Goal: Task Accomplishment & Management: Complete application form

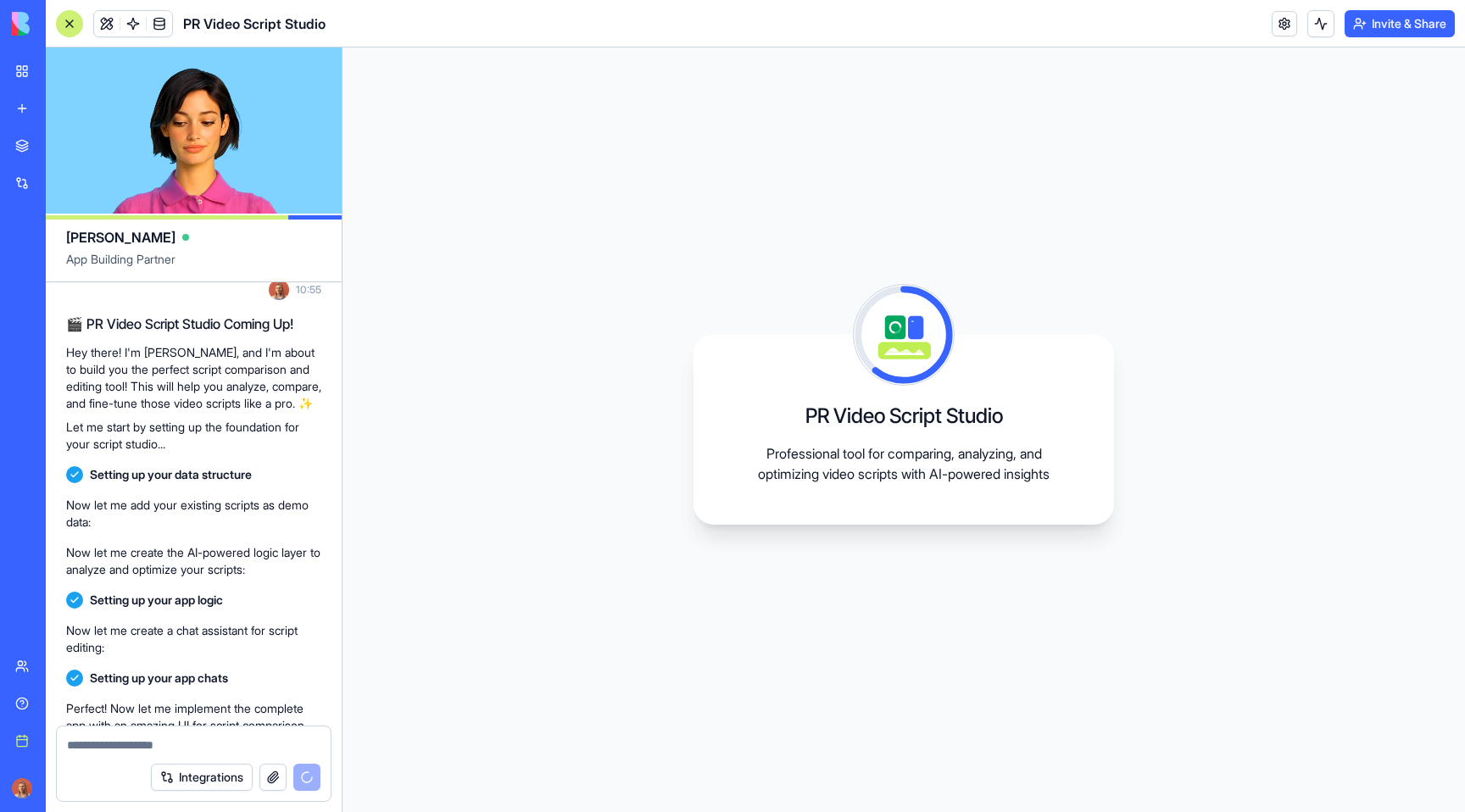
scroll to position [1660, 0]
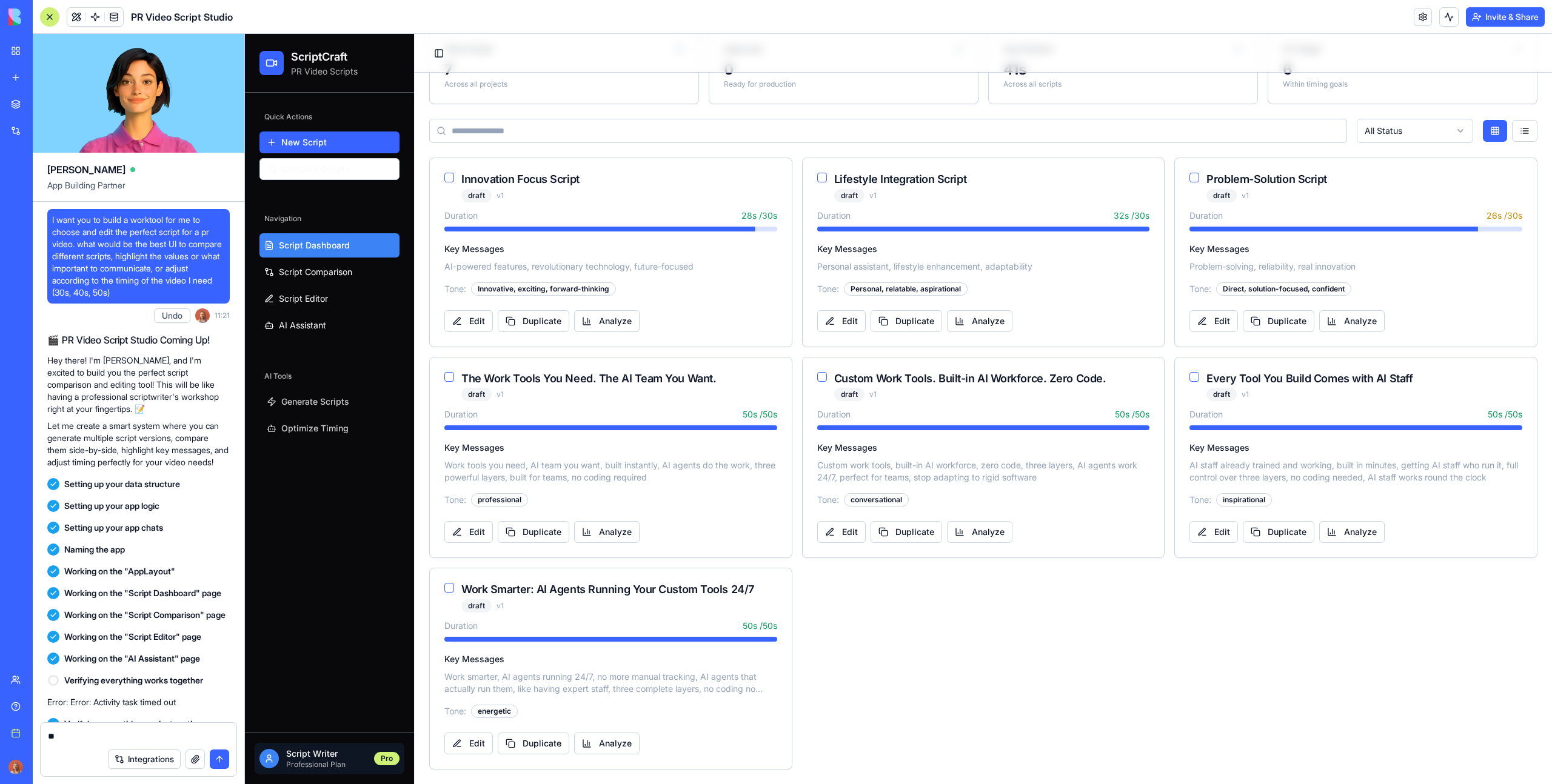
scroll to position [2027, 0]
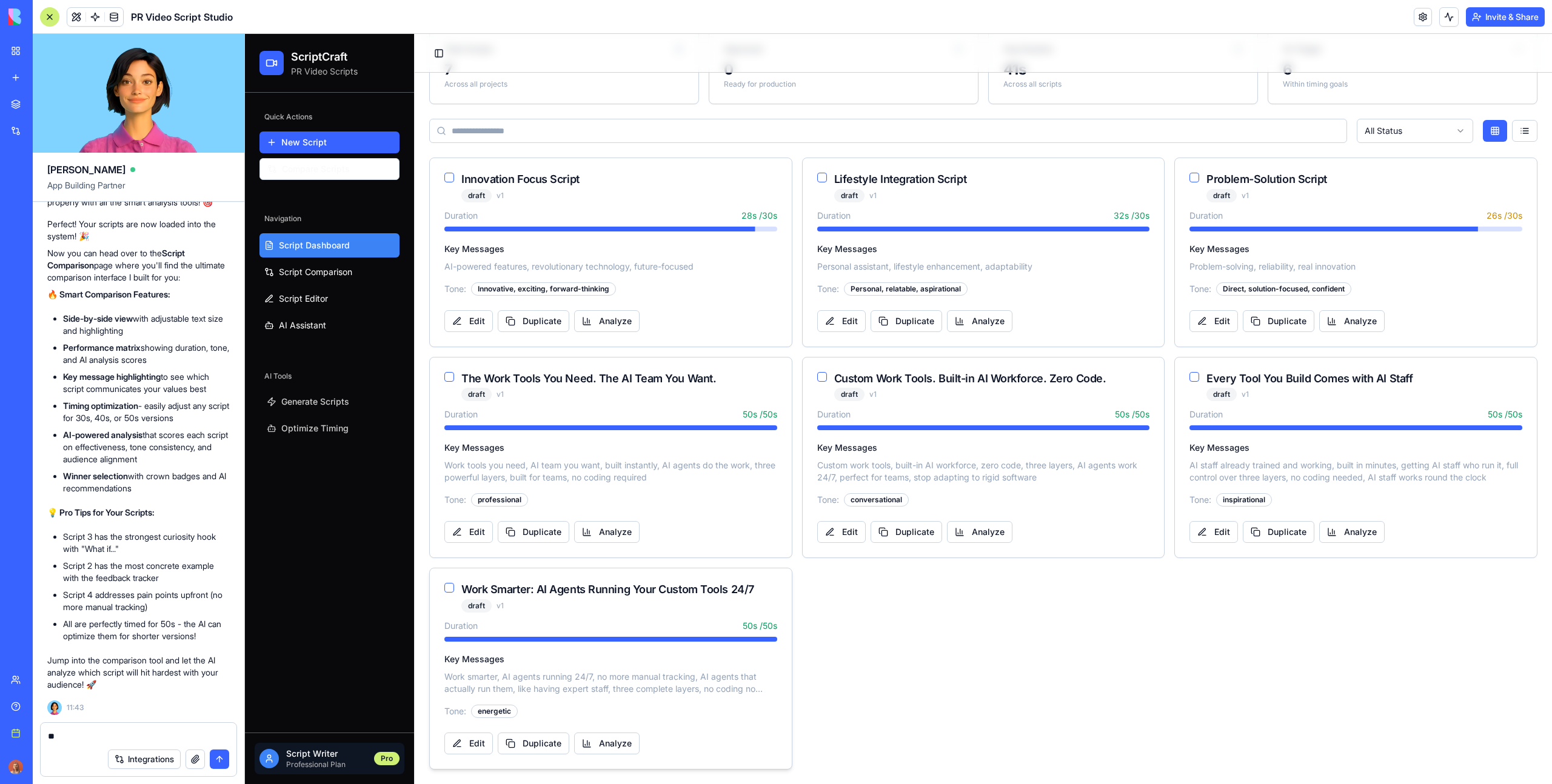
click at [651, 608] on div "draft v 1" at bounding box center [607, 605] width 293 height 13
click at [618, 735] on button "Analyze" at bounding box center [606, 743] width 65 height 22
click at [620, 742] on button "Analyze" at bounding box center [606, 743] width 65 height 22
click at [345, 273] on span "Script Comparison" at bounding box center [315, 272] width 73 height 12
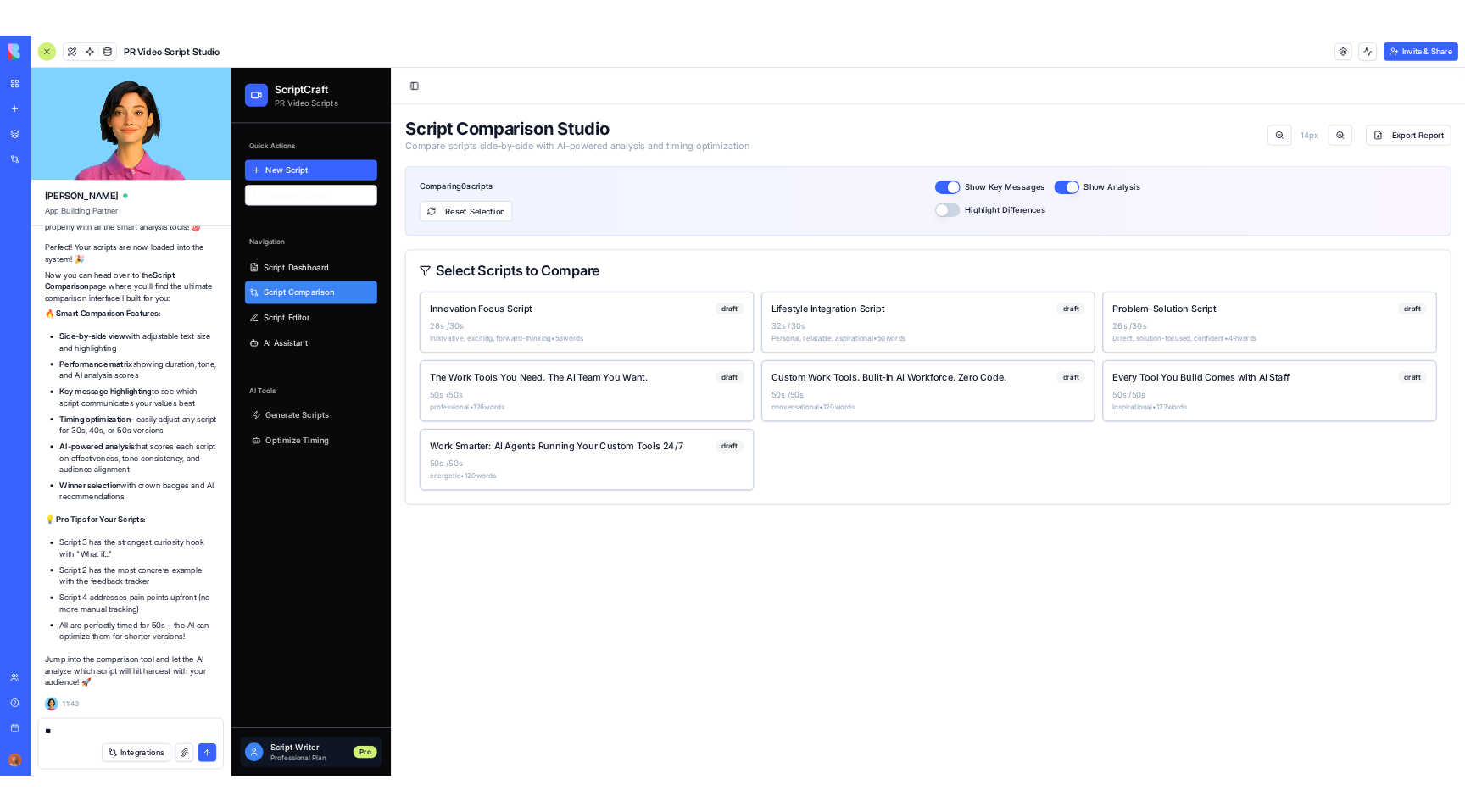
scroll to position [0, 0]
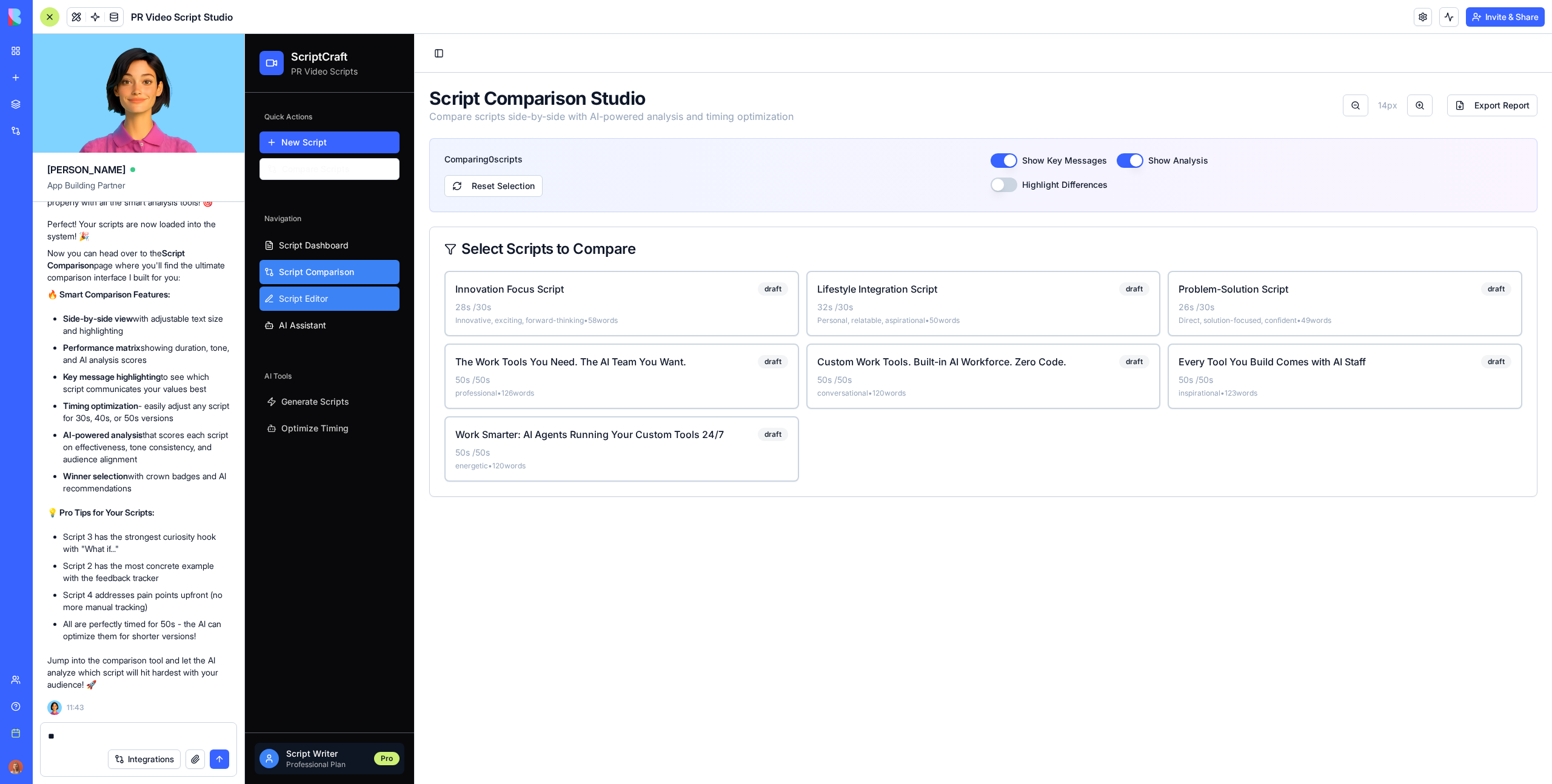
click at [348, 303] on link "Script Editor" at bounding box center [329, 299] width 140 height 24
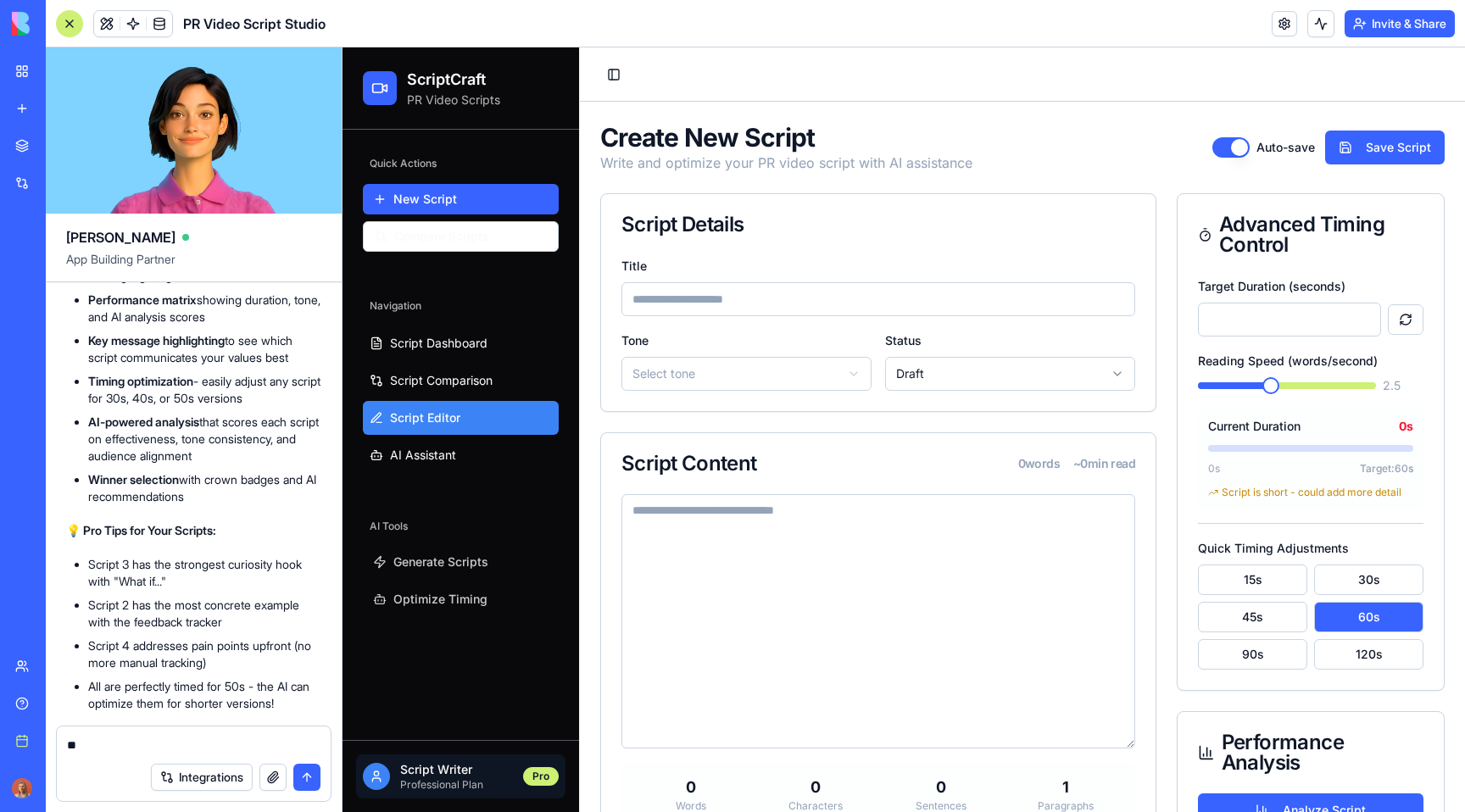
scroll to position [2834, 0]
click at [166, 18] on link at bounding box center [159, 23] width 26 height 26
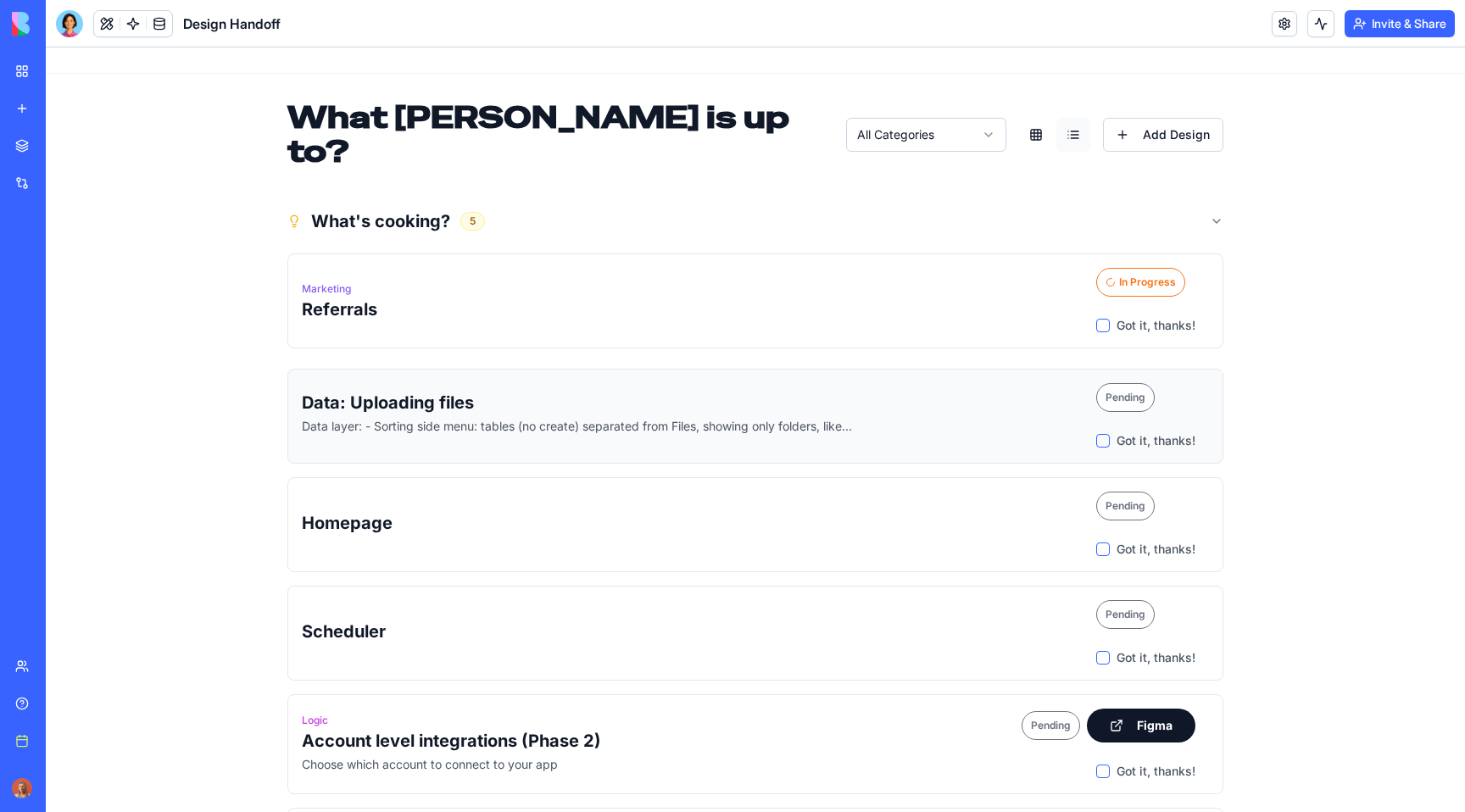
click at [521, 391] on div "Data: Uploading files Data layer: - Sorting side menu: tables (no create) separ…" at bounding box center [692, 415] width 780 height 50
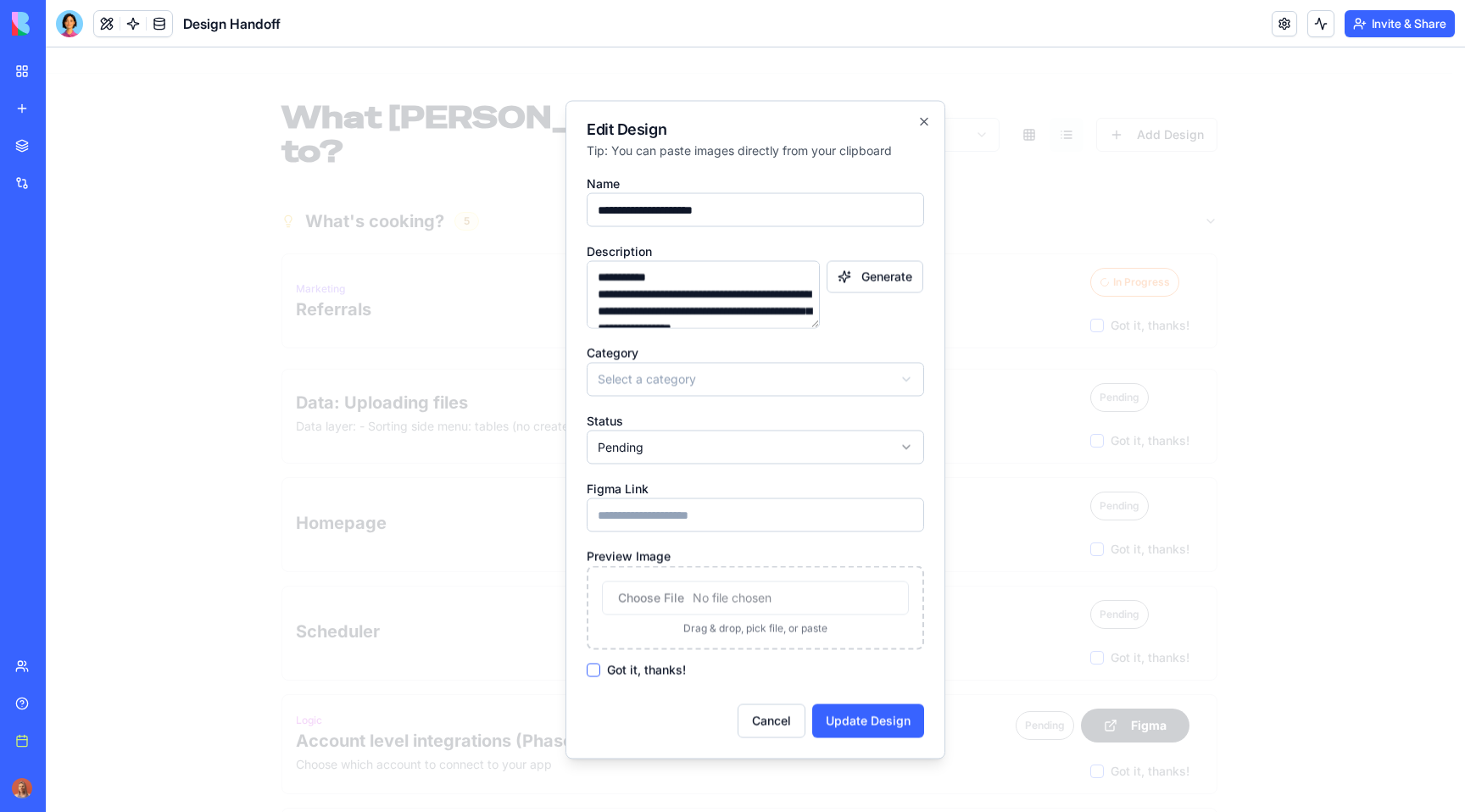
click at [686, 305] on textarea "**********" at bounding box center [702, 295] width 233 height 68
click at [235, 131] on div at bounding box center [756, 429] width 1419 height 764
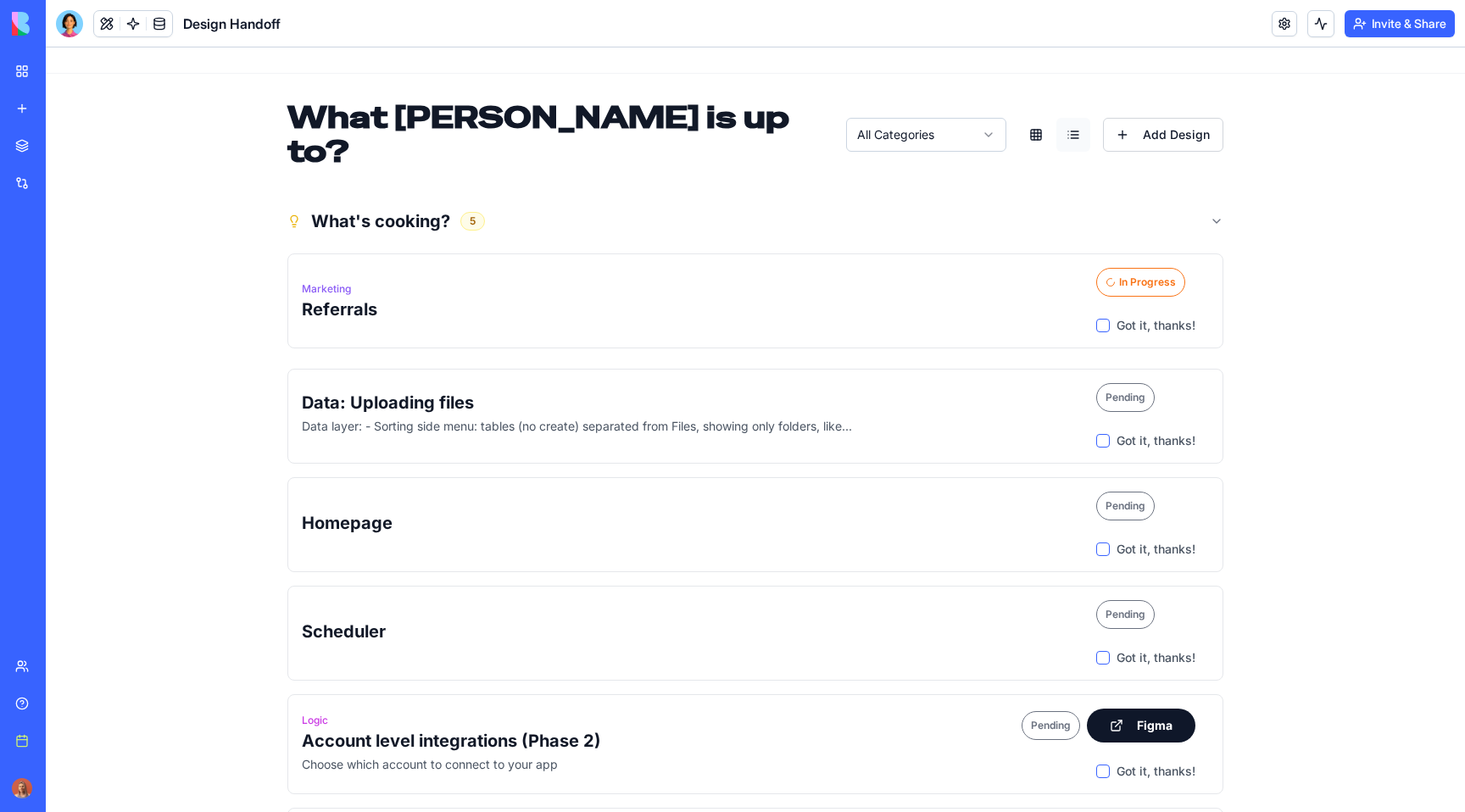
click at [159, 23] on link at bounding box center [159, 23] width 26 height 26
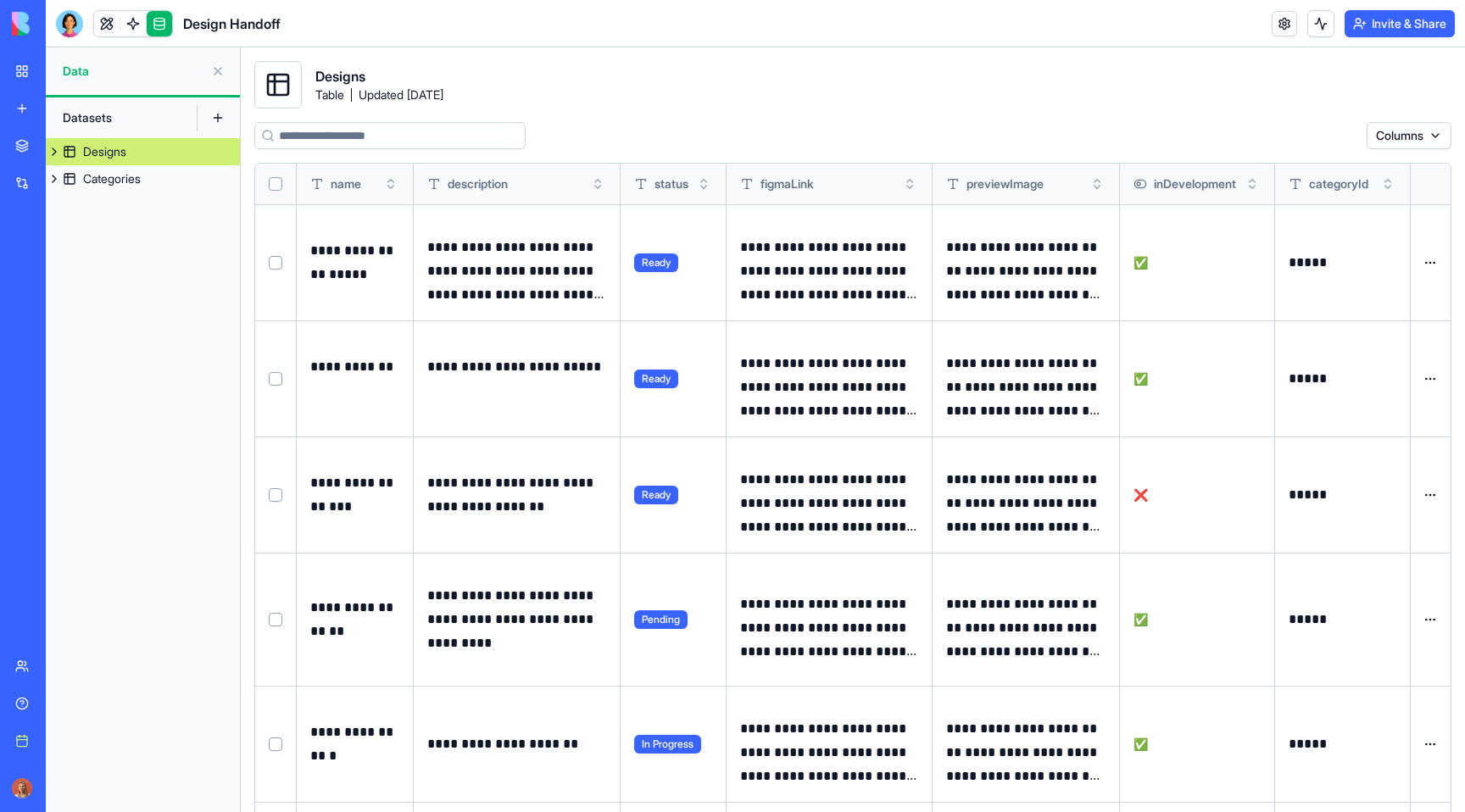
click at [52, 152] on button at bounding box center [54, 151] width 17 height 27
click at [338, 73] on span "Designs" at bounding box center [340, 76] width 50 height 20
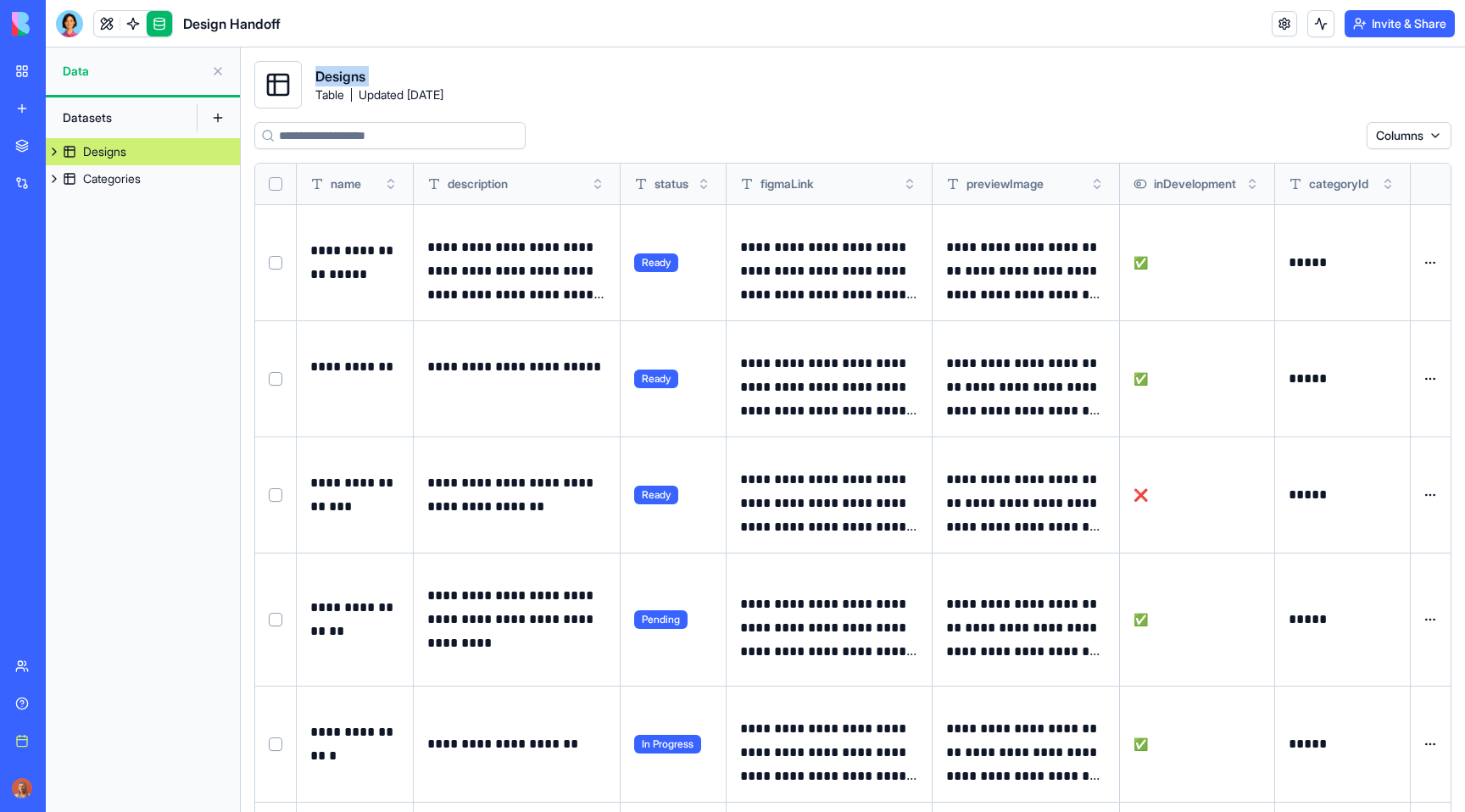
click at [502, 101] on div "Designs Table Updated 14 days ago" at bounding box center [852, 85] width 1197 height 48
drag, startPoint x: 469, startPoint y: 99, endPoint x: 327, endPoint y: 97, distance: 142.0
click at [328, 97] on div "Designs Table Updated 14 days ago" at bounding box center [852, 85] width 1197 height 48
click at [319, 94] on span "Table Updated 14 days ago" at bounding box center [379, 95] width 128 height 17
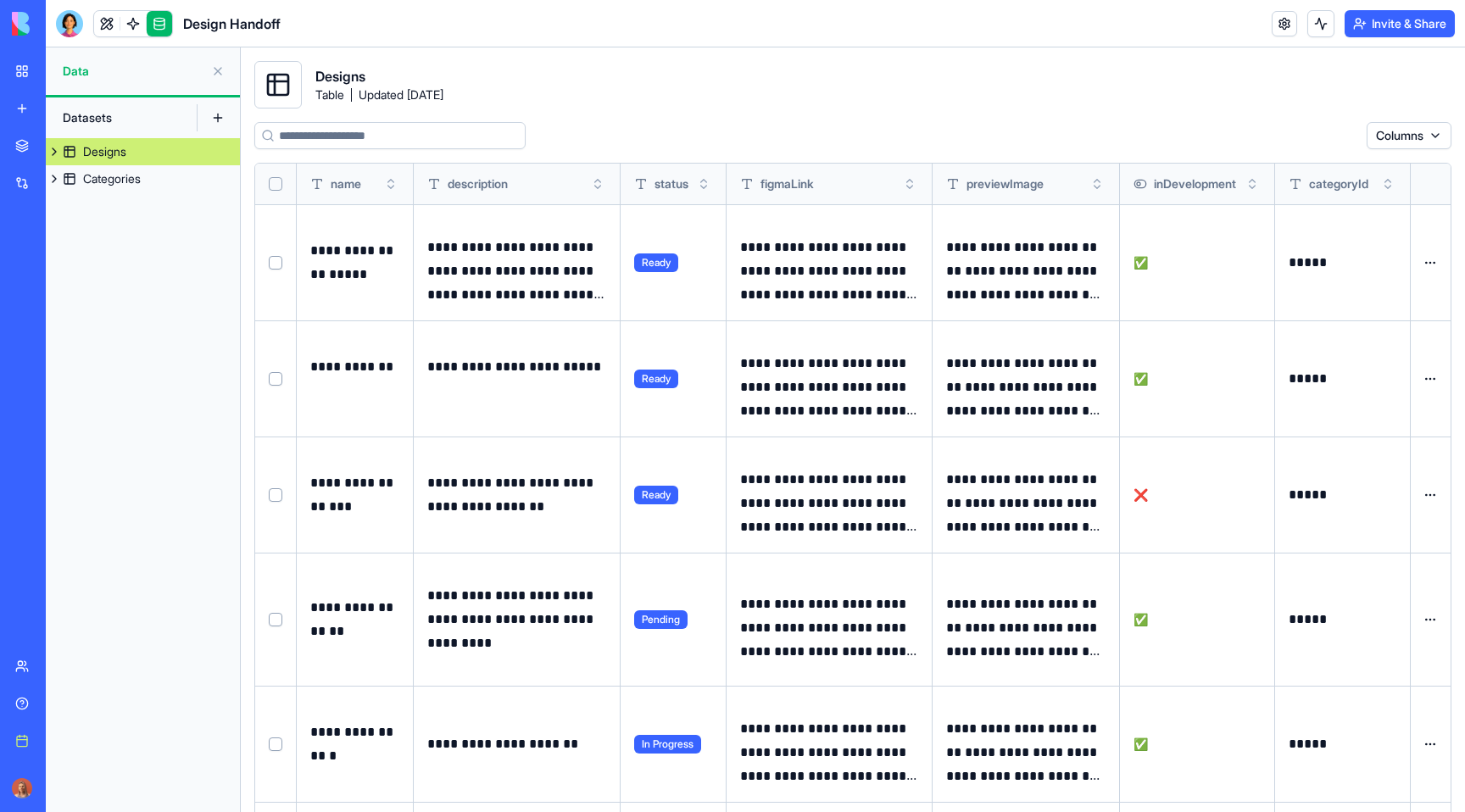
drag, startPoint x: 316, startPoint y: 92, endPoint x: 474, endPoint y: 95, distance: 158.0
click at [444, 95] on span "Table Updated 14 days ago" at bounding box center [379, 95] width 128 height 17
copy span "Table Updated 14 days ago"
click at [1411, 130] on html "**********" at bounding box center [732, 406] width 1465 height 812
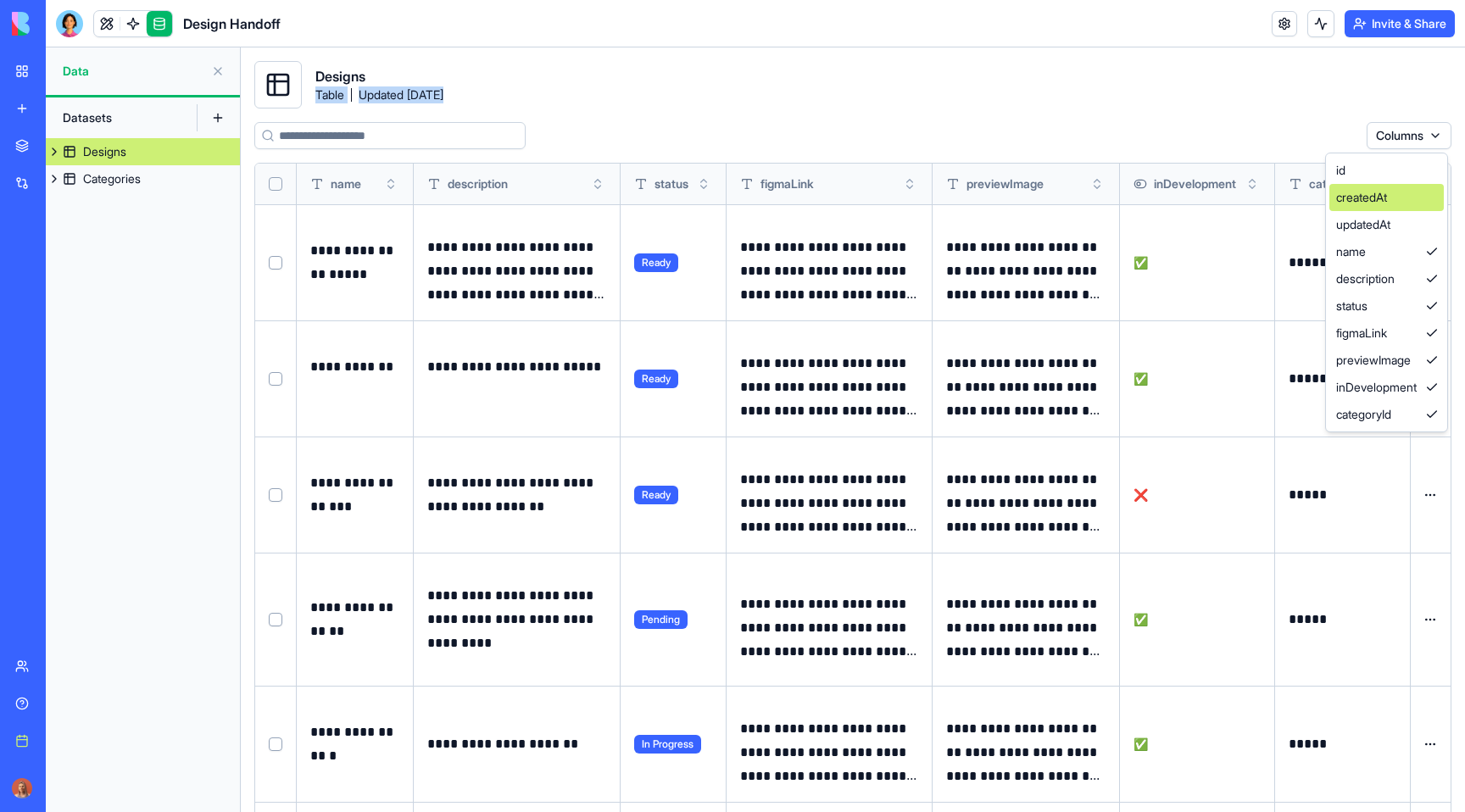
click at [1396, 210] on div "createdAt" at bounding box center [1386, 197] width 114 height 27
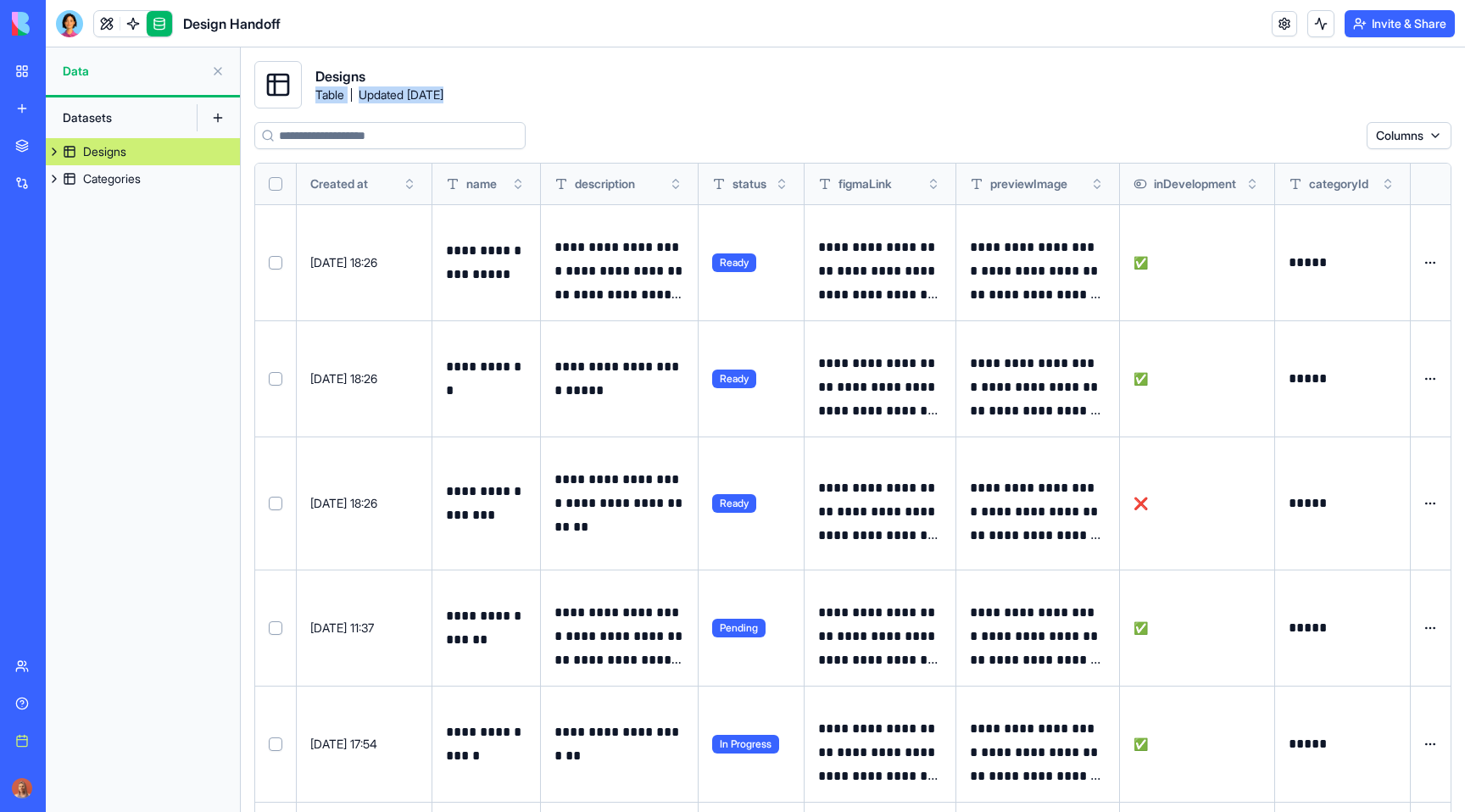
click at [1398, 128] on html "**********" at bounding box center [732, 406] width 1465 height 812
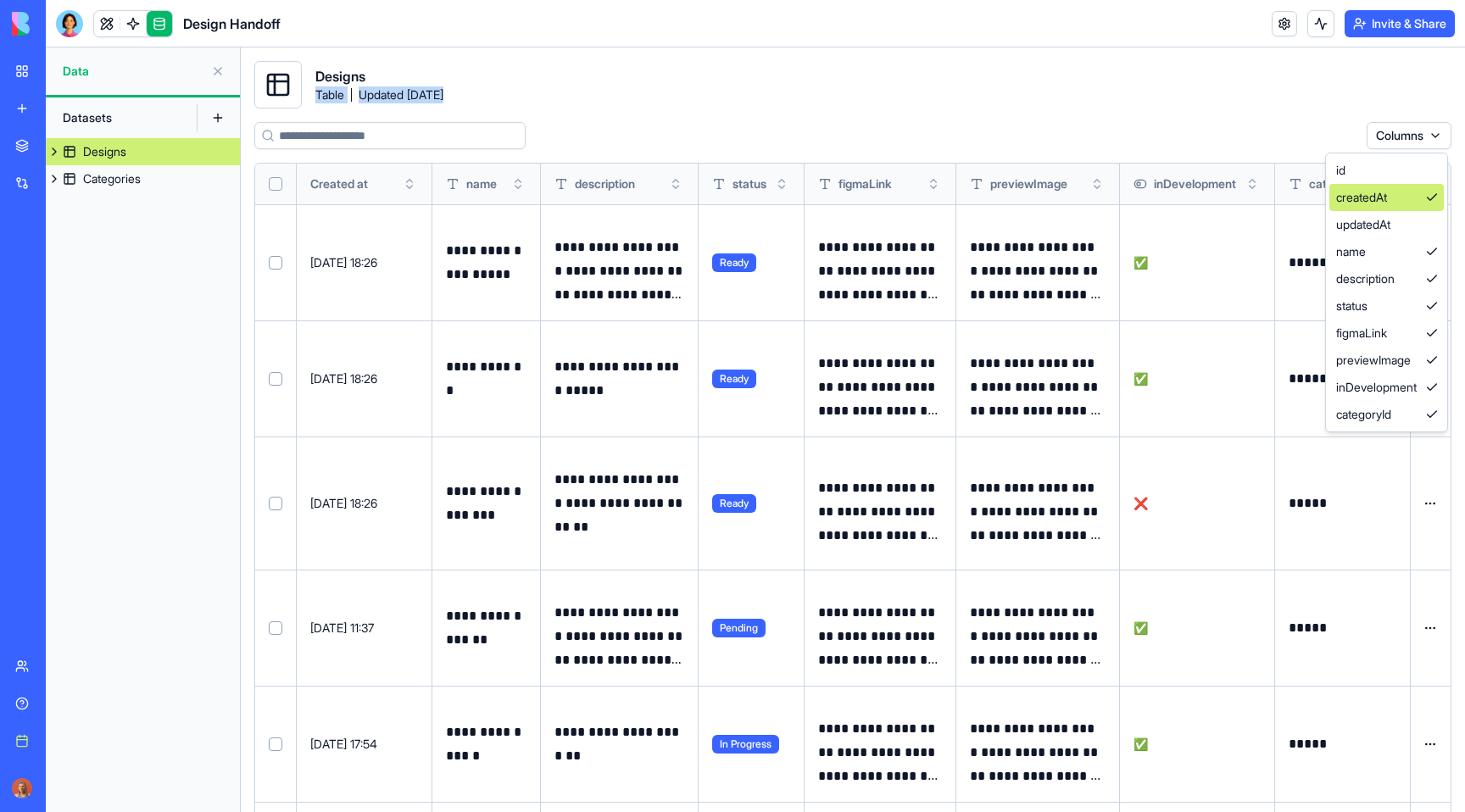
click at [1399, 203] on div "createdAt" at bounding box center [1386, 197] width 114 height 27
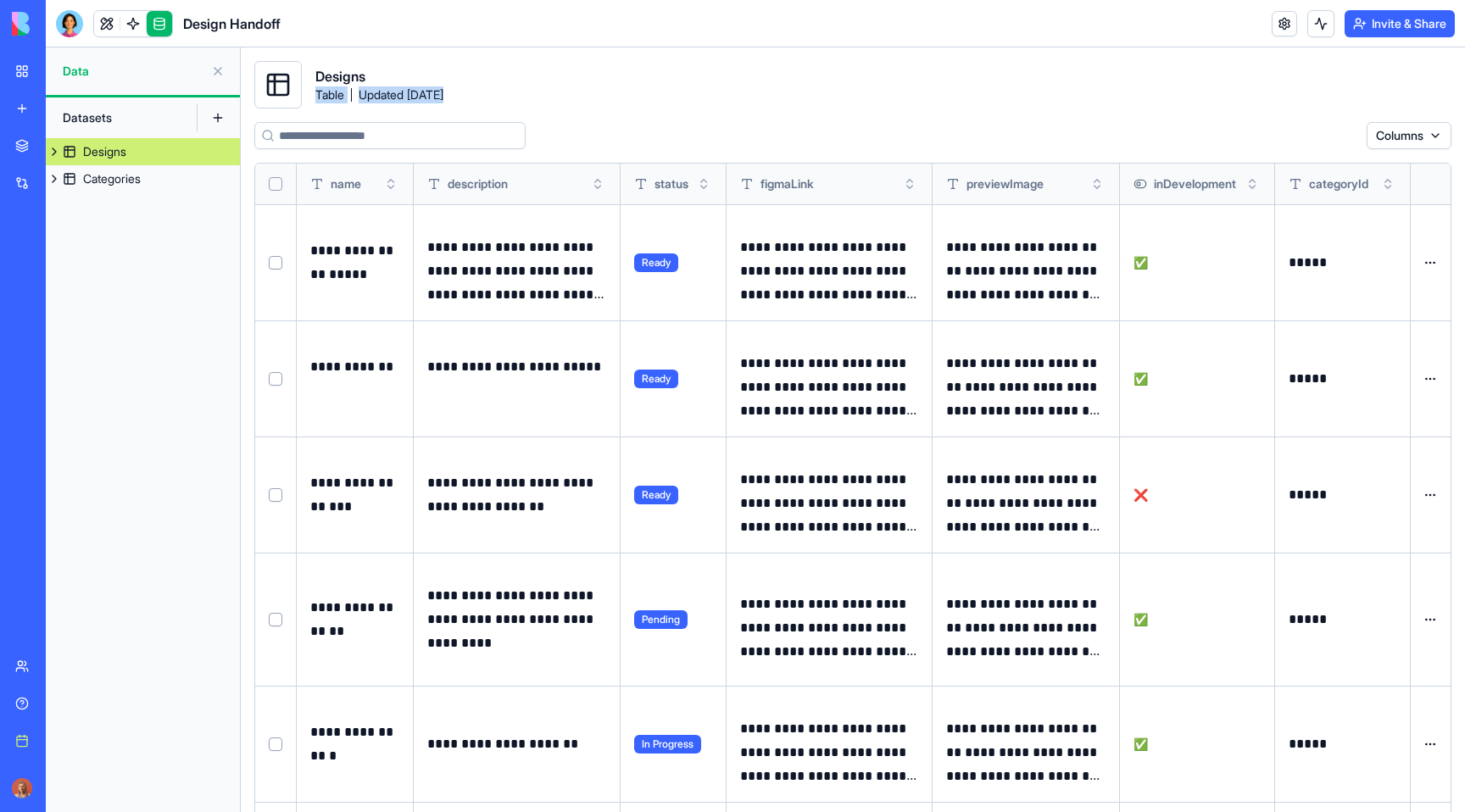
click at [1357, 91] on div "Designs Table Updated 14 days ago" at bounding box center [852, 85] width 1197 height 48
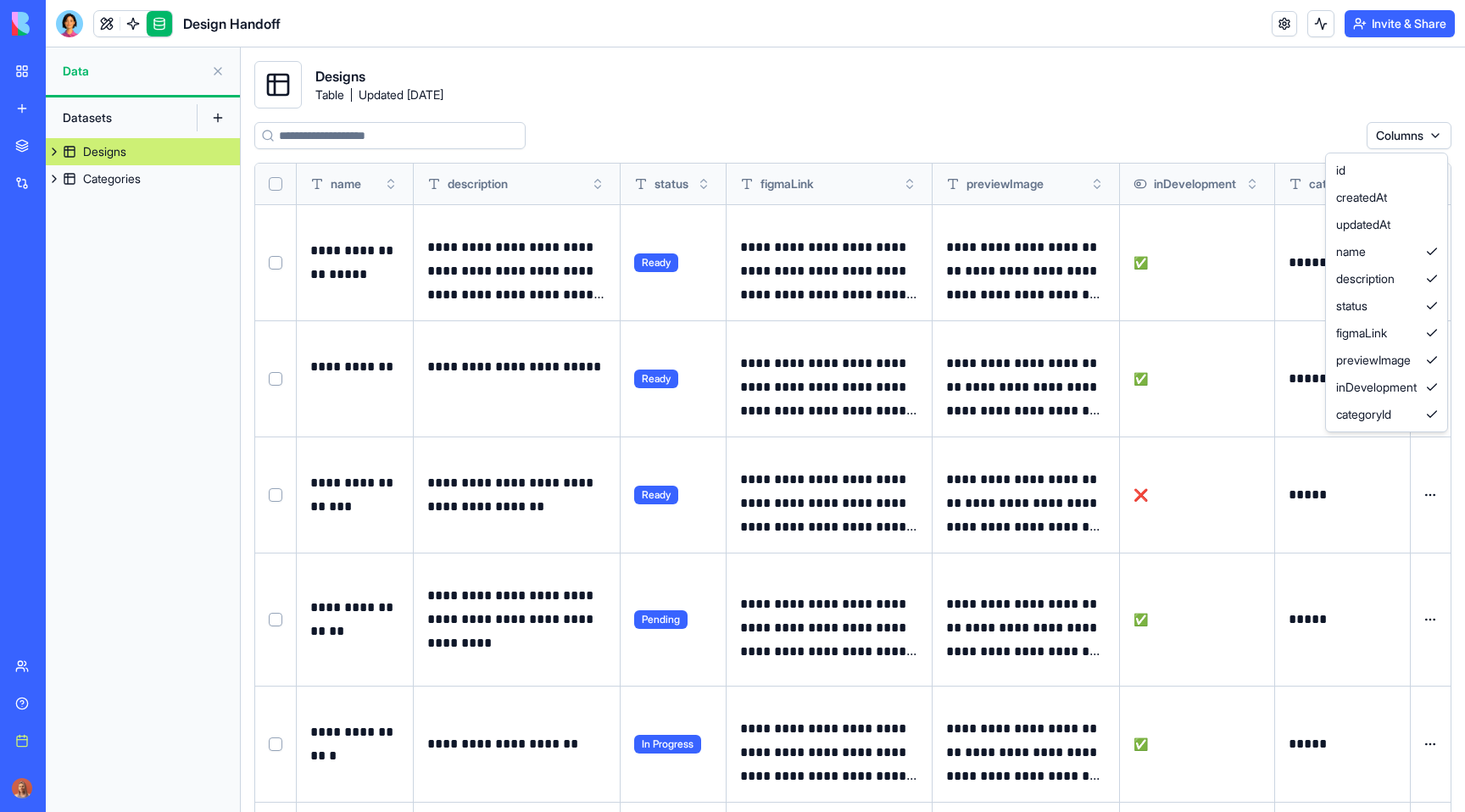
click at [1391, 132] on html "**********" at bounding box center [732, 406] width 1465 height 812
click at [1351, 112] on div "**********" at bounding box center [852, 429] width 1197 height 738
click at [1417, 137] on html "**********" at bounding box center [732, 406] width 1465 height 812
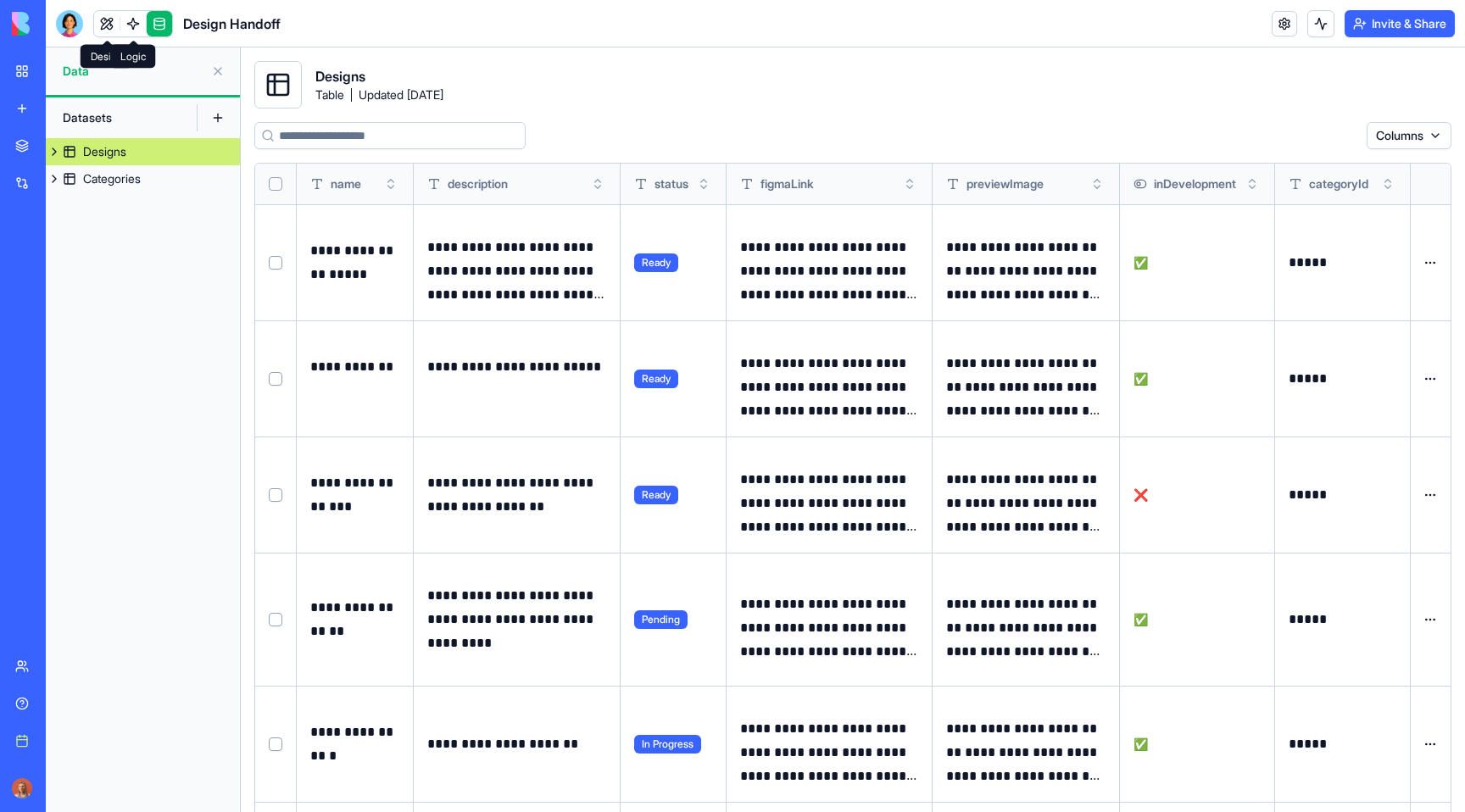
click at [138, 19] on link at bounding box center [133, 23] width 26 height 26
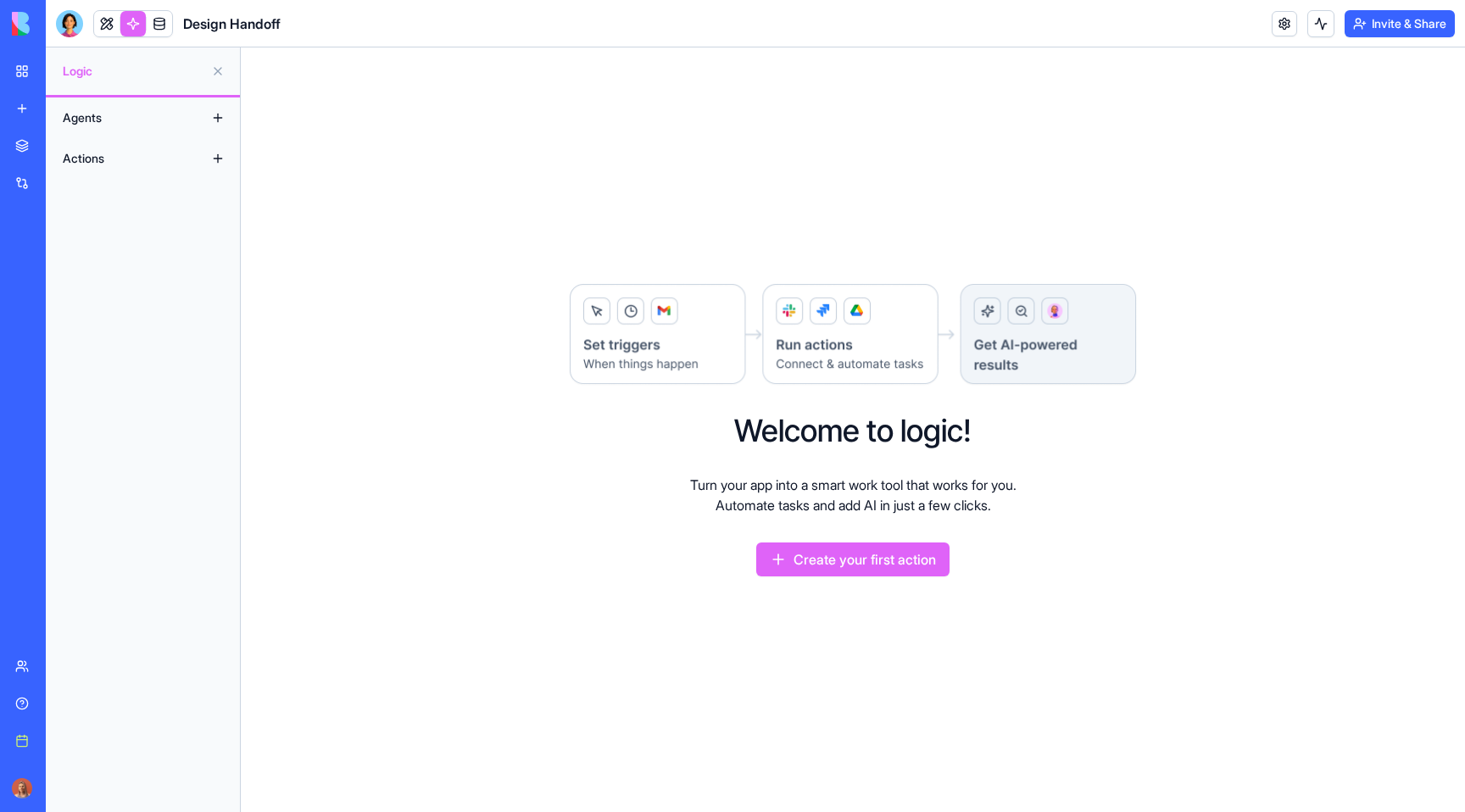
click at [214, 121] on button at bounding box center [218, 118] width 27 height 27
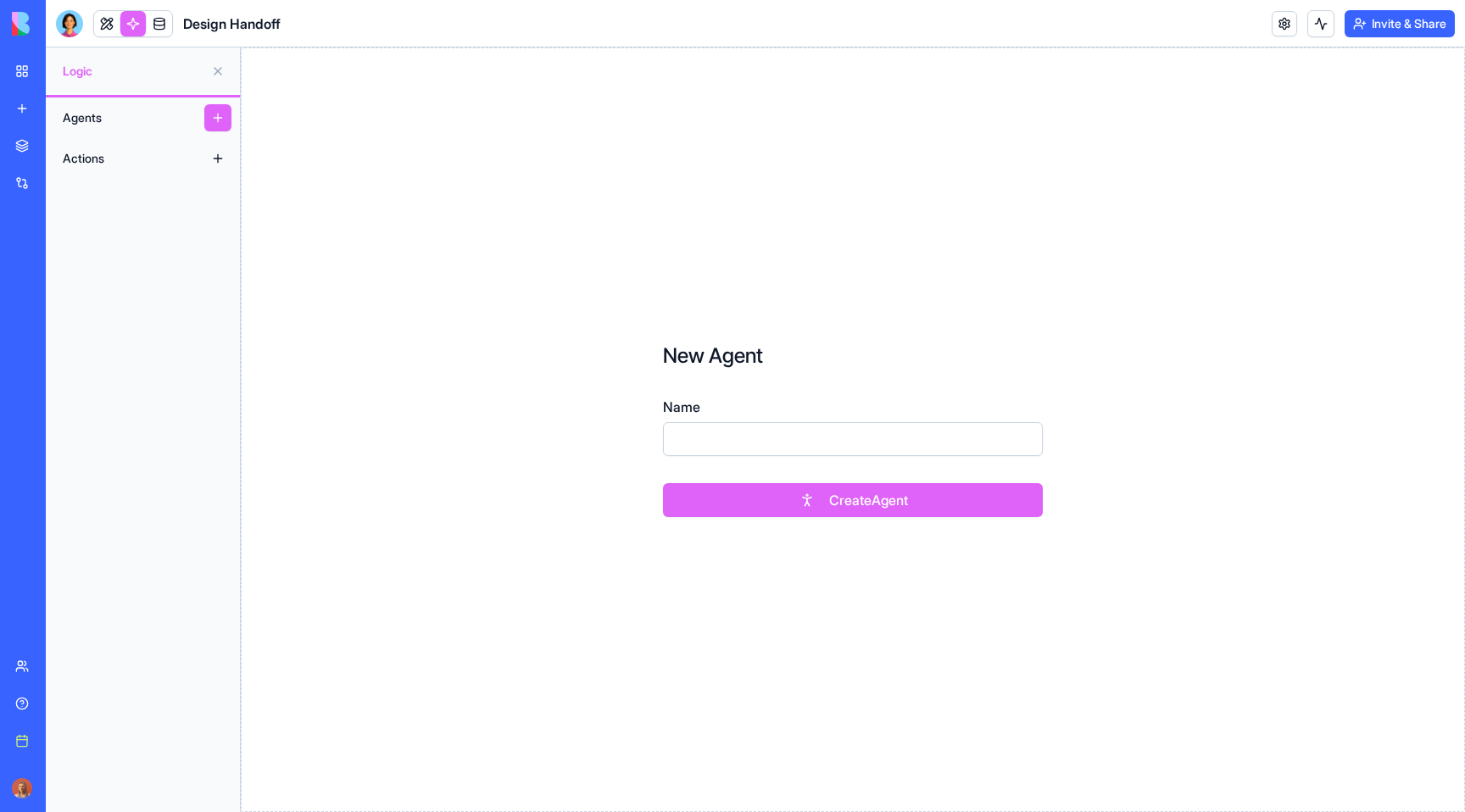
click at [844, 439] on input "Name" at bounding box center [852, 439] width 380 height 34
type input "****"
click at [663, 483] on button "Create Agent" at bounding box center [852, 499] width 380 height 34
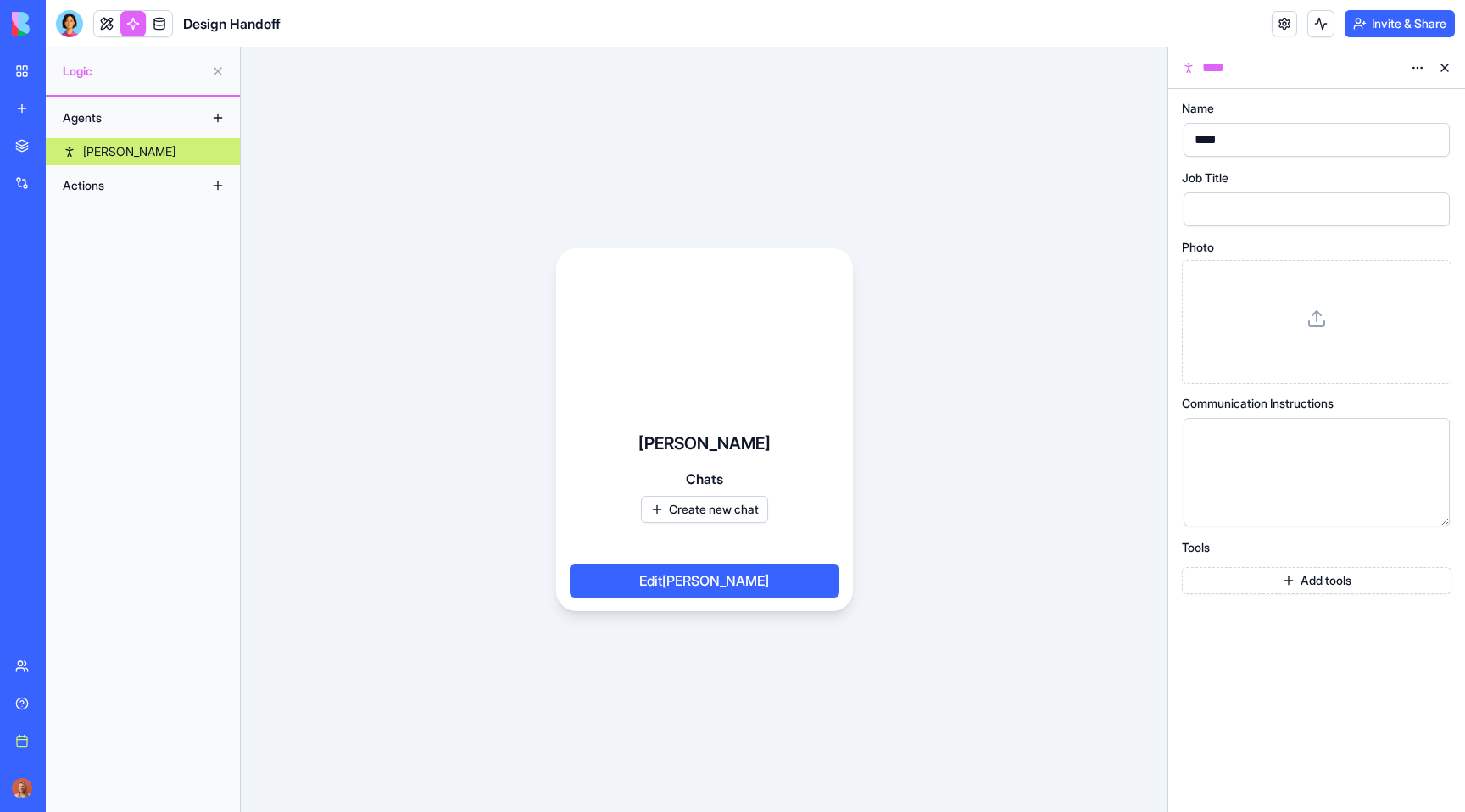
click at [730, 505] on button "Create new chat" at bounding box center [705, 509] width 128 height 27
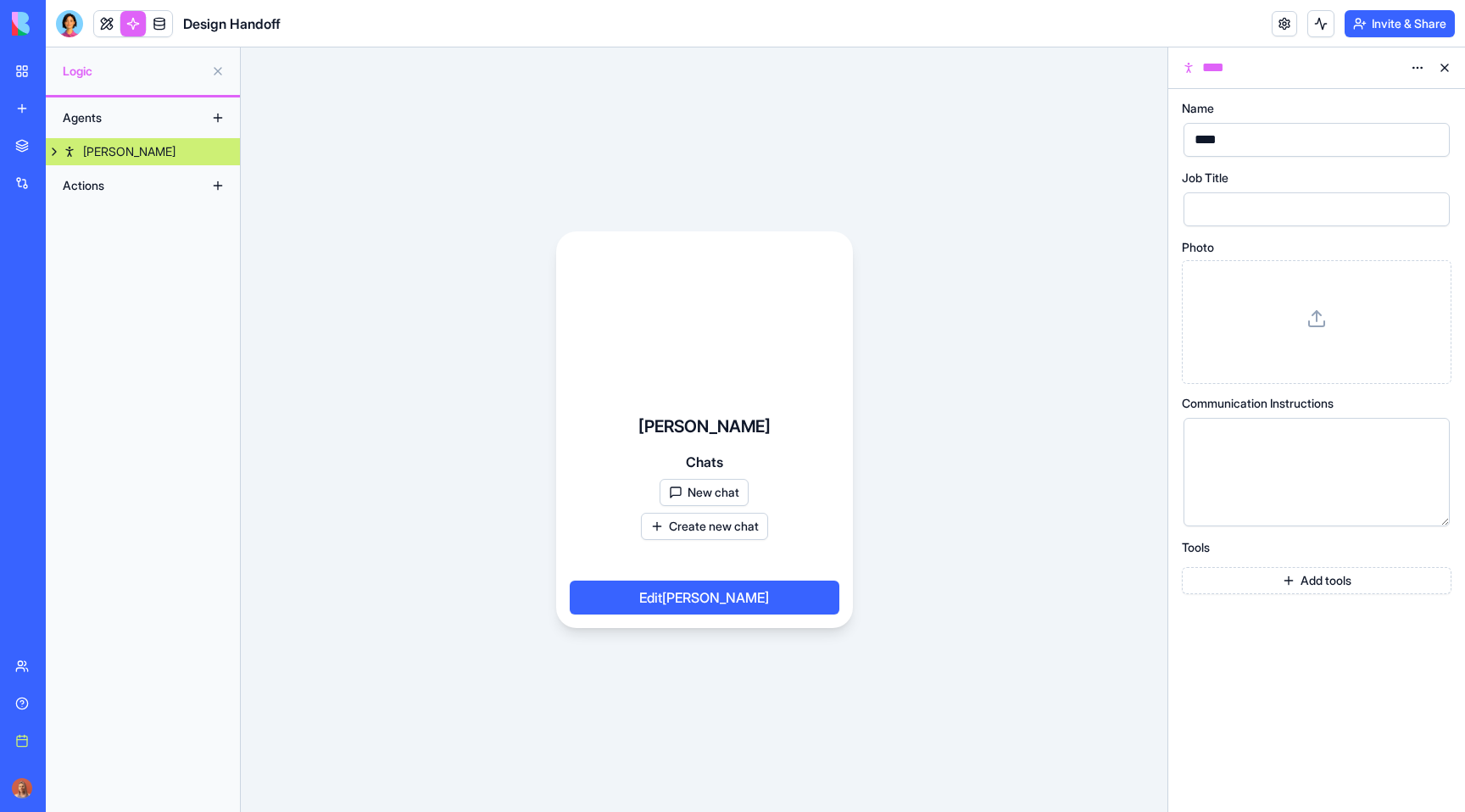
click at [734, 483] on button "New chat" at bounding box center [704, 492] width 89 height 27
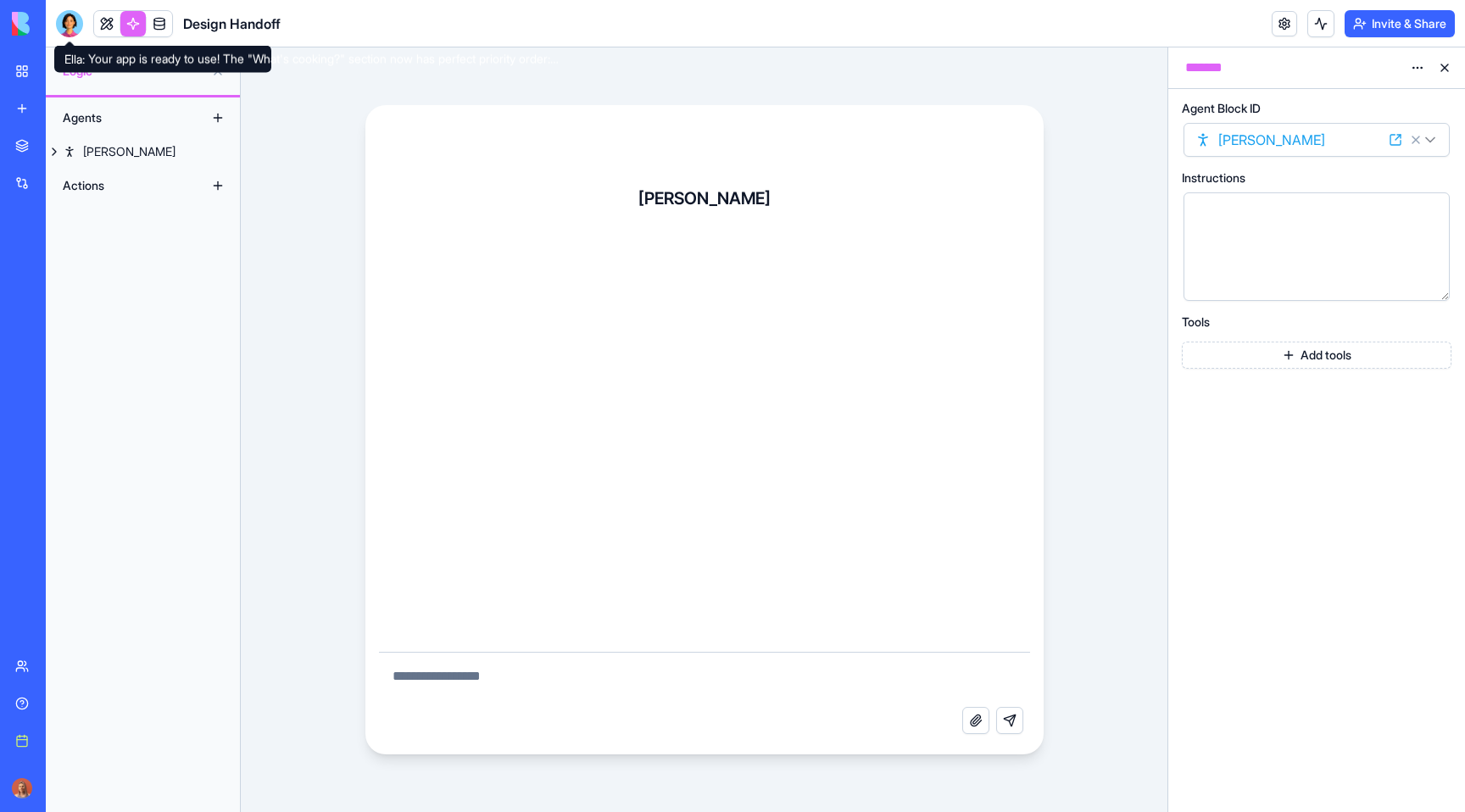
click at [69, 19] on div at bounding box center [69, 23] width 27 height 27
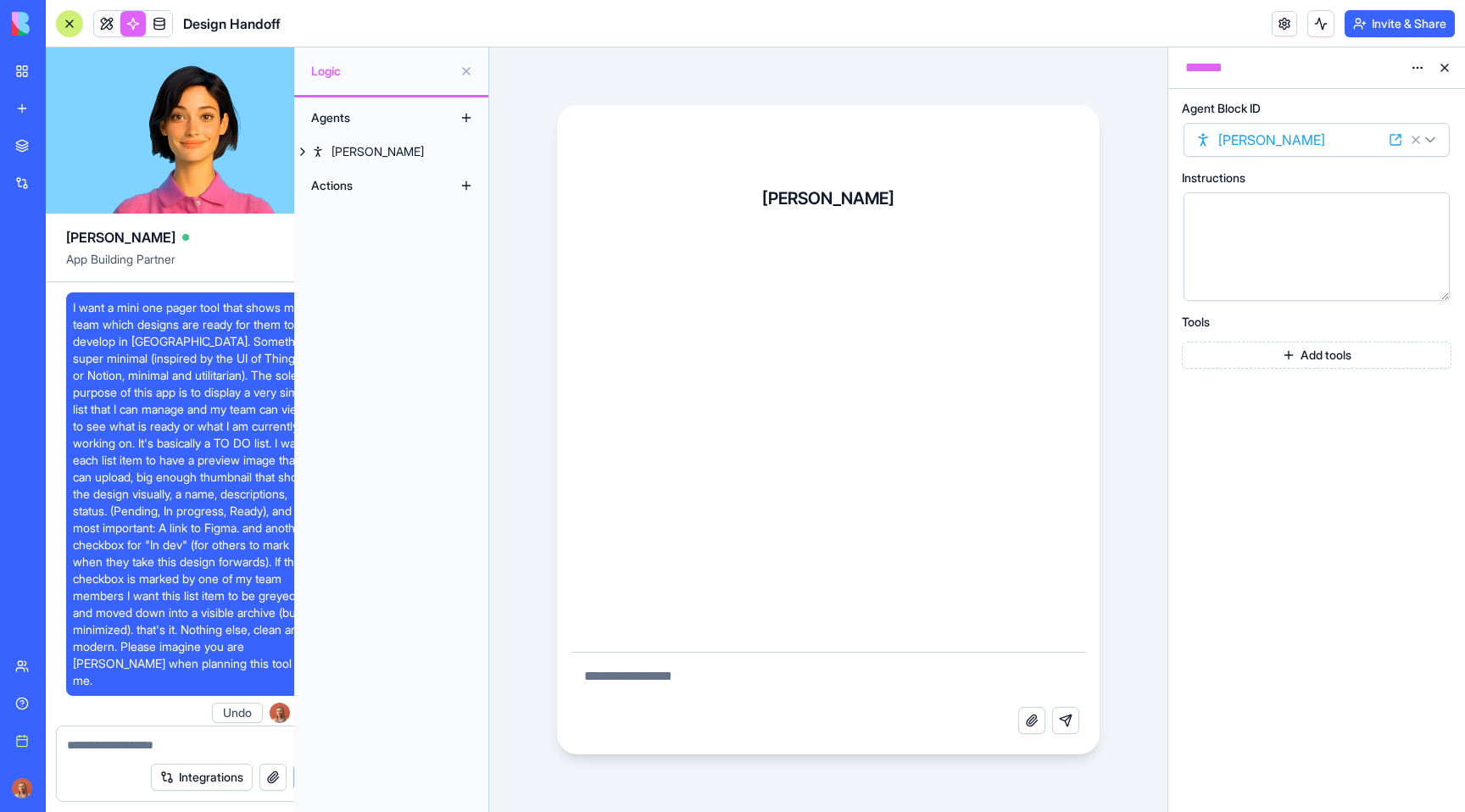
scroll to position [31631, 0]
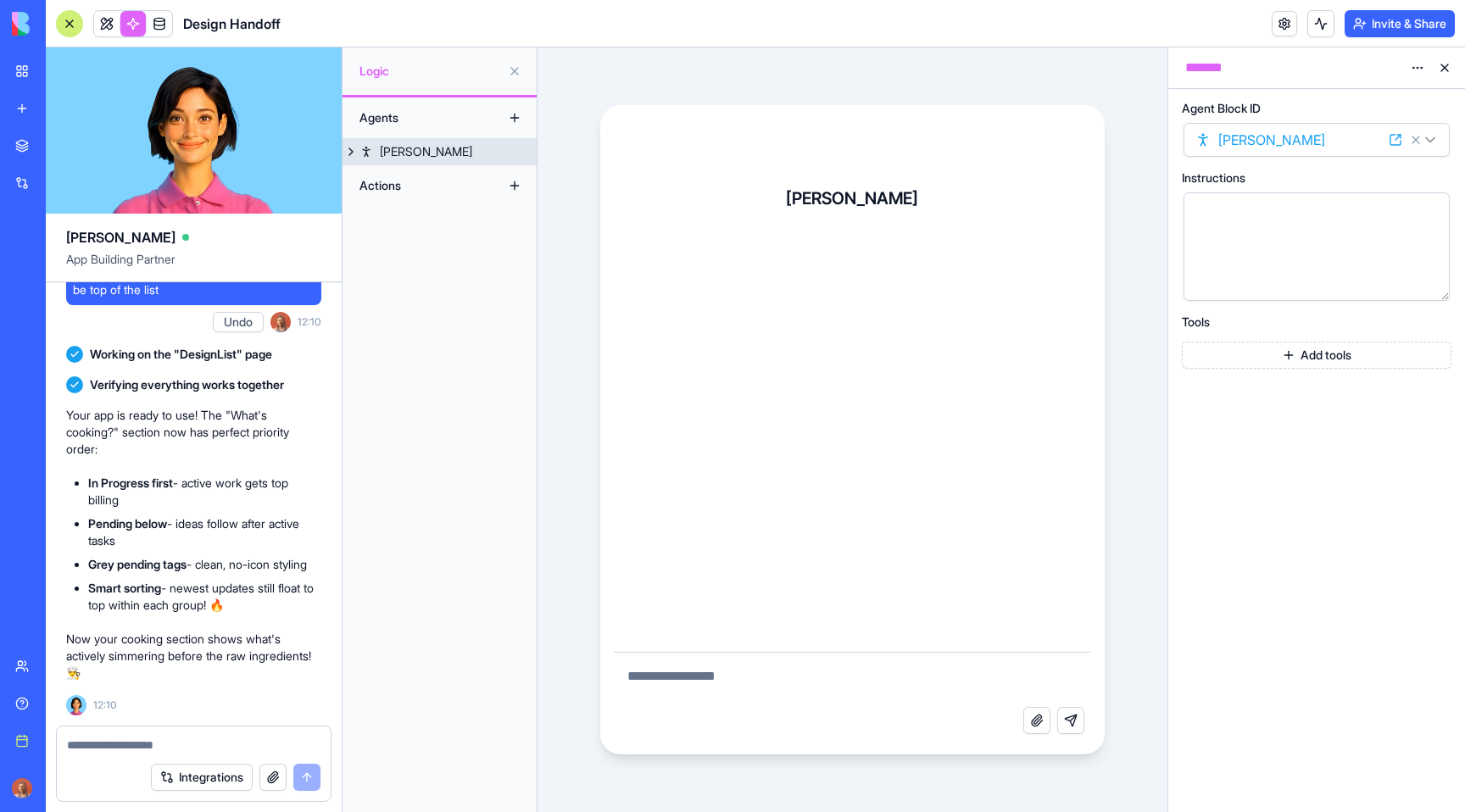
click at [509, 145] on link "[PERSON_NAME]" at bounding box center [439, 151] width 194 height 27
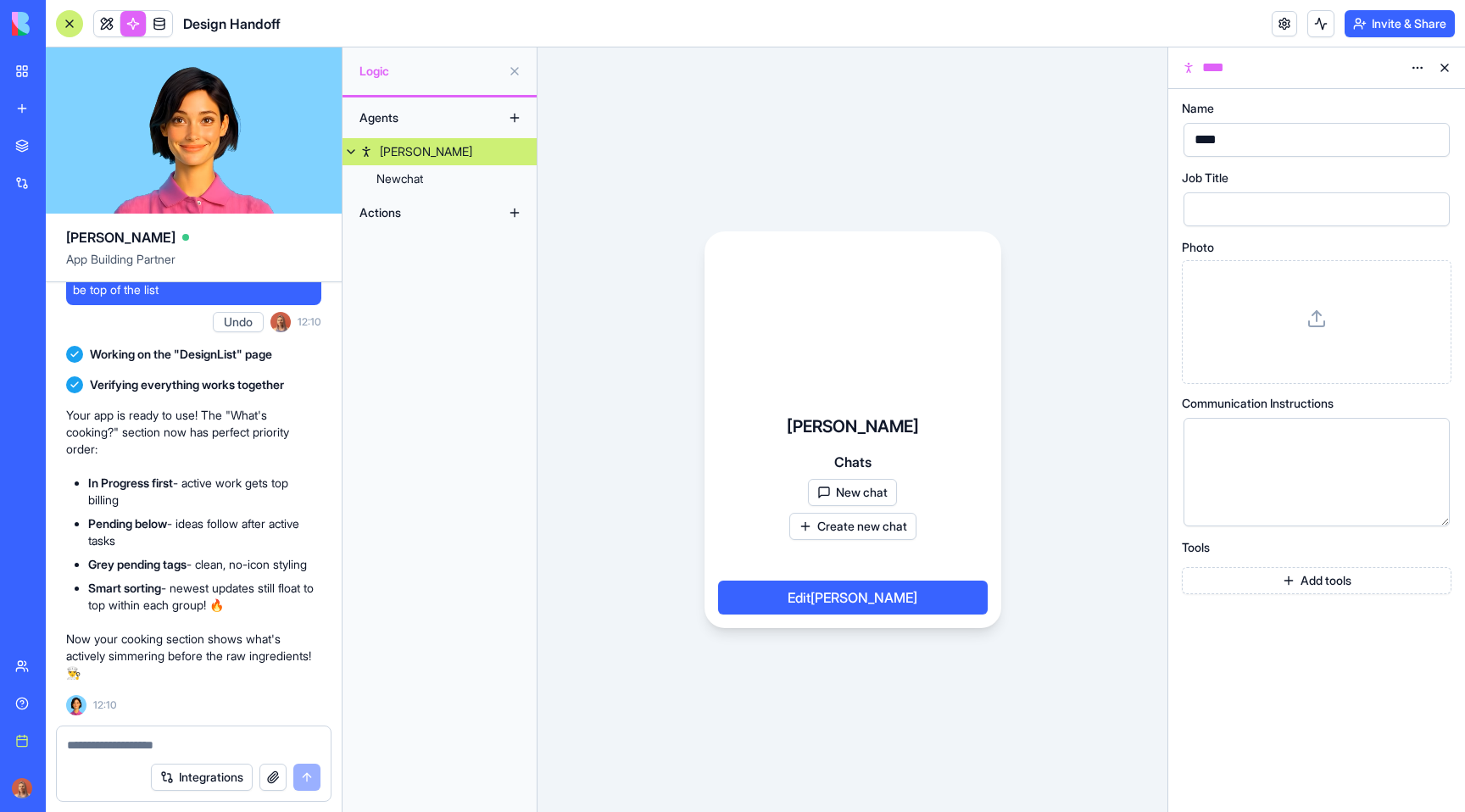
click at [1319, 315] on icon at bounding box center [1316, 318] width 20 height 20
click at [893, 467] on div "Chats New chat Create new chat" at bounding box center [853, 496] width 128 height 89
click at [932, 436] on div "Ella Chats New chat Create new chat Edit Ella" at bounding box center [852, 514] width 297 height 227
click at [468, 156] on link "[PERSON_NAME]" at bounding box center [439, 151] width 194 height 27
click at [452, 189] on link "Newchat" at bounding box center [439, 179] width 194 height 27
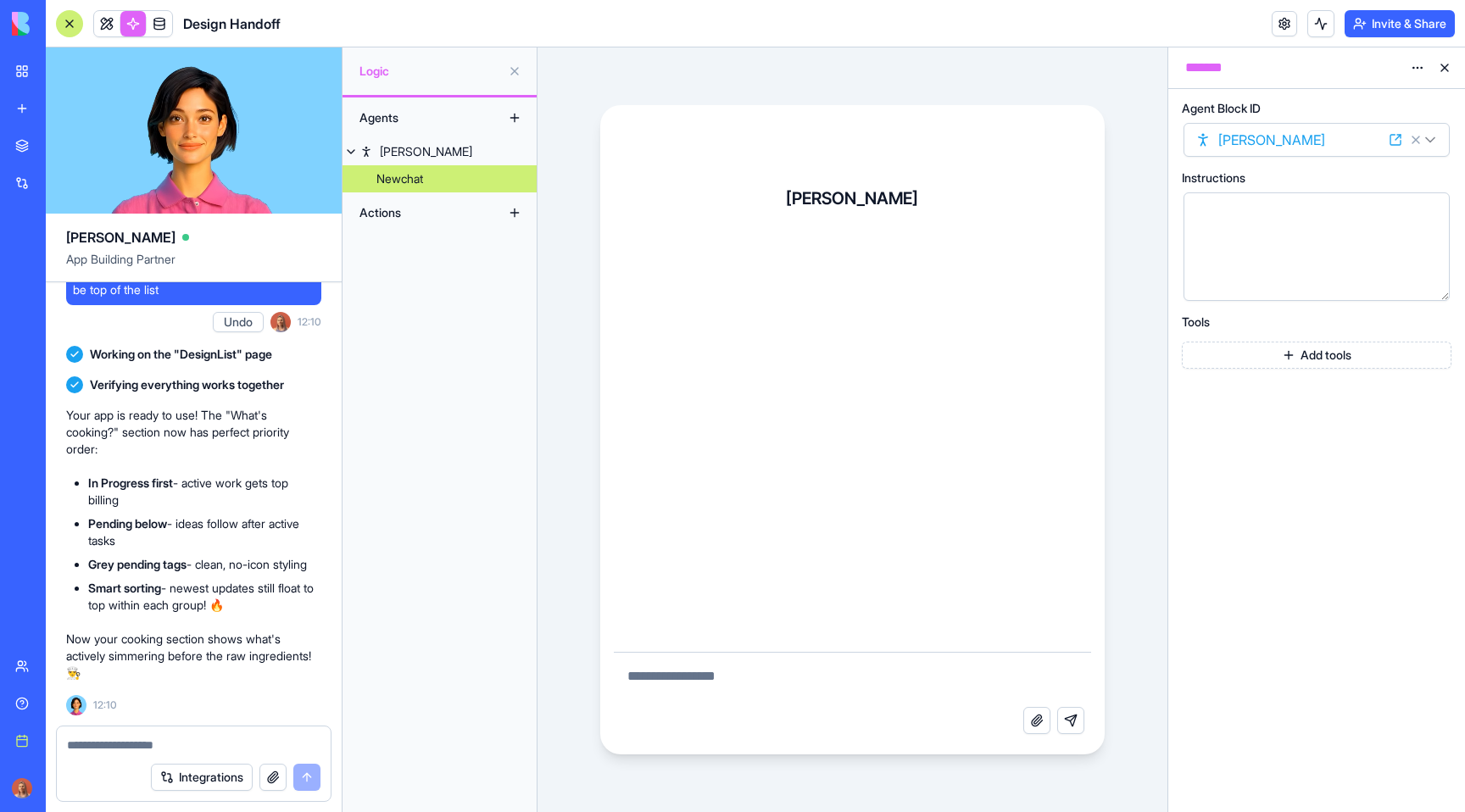
click at [451, 166] on link "Newchat" at bounding box center [439, 179] width 194 height 27
click at [457, 155] on link "[PERSON_NAME]" at bounding box center [439, 151] width 194 height 27
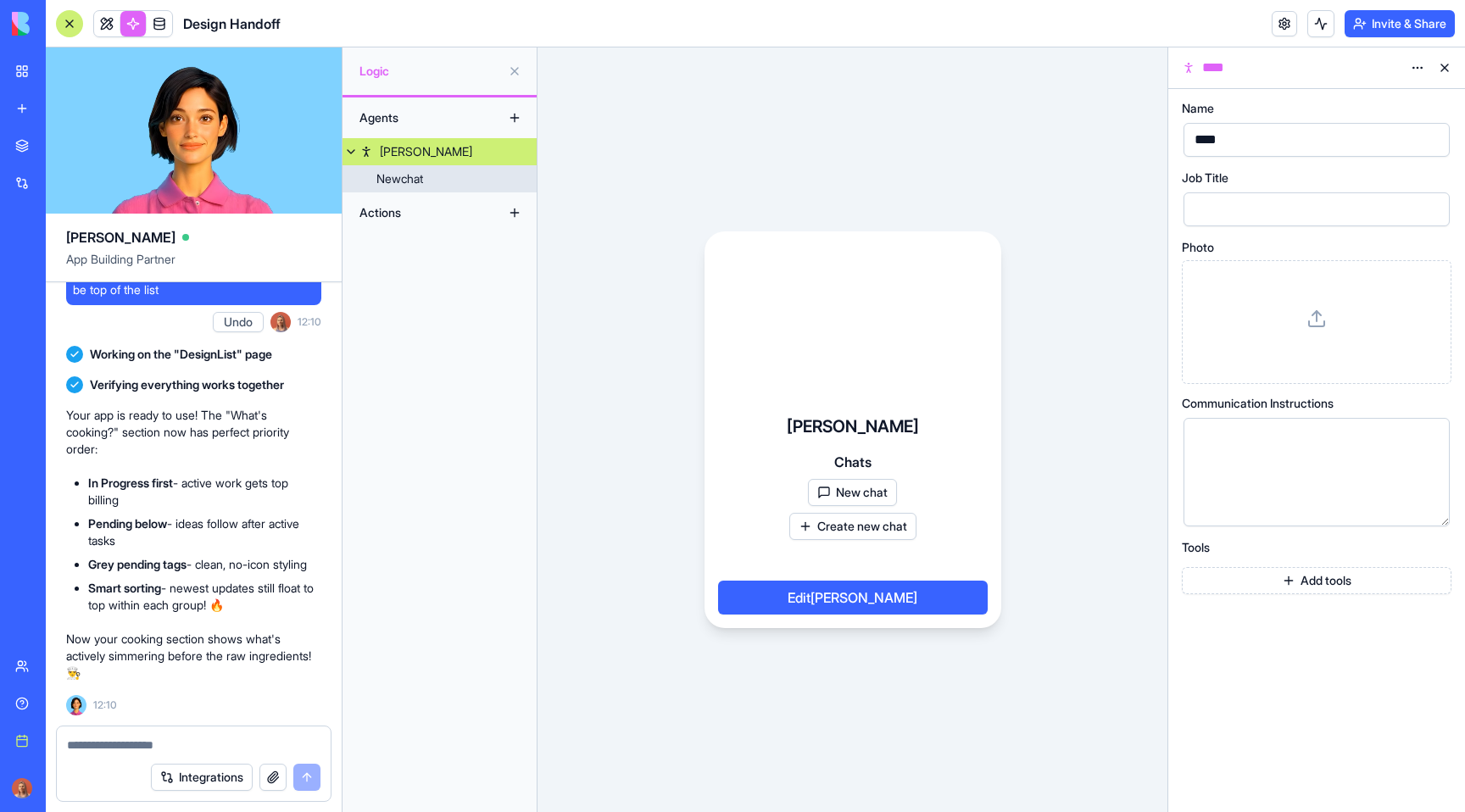
click at [399, 189] on link "Newchat" at bounding box center [439, 179] width 194 height 27
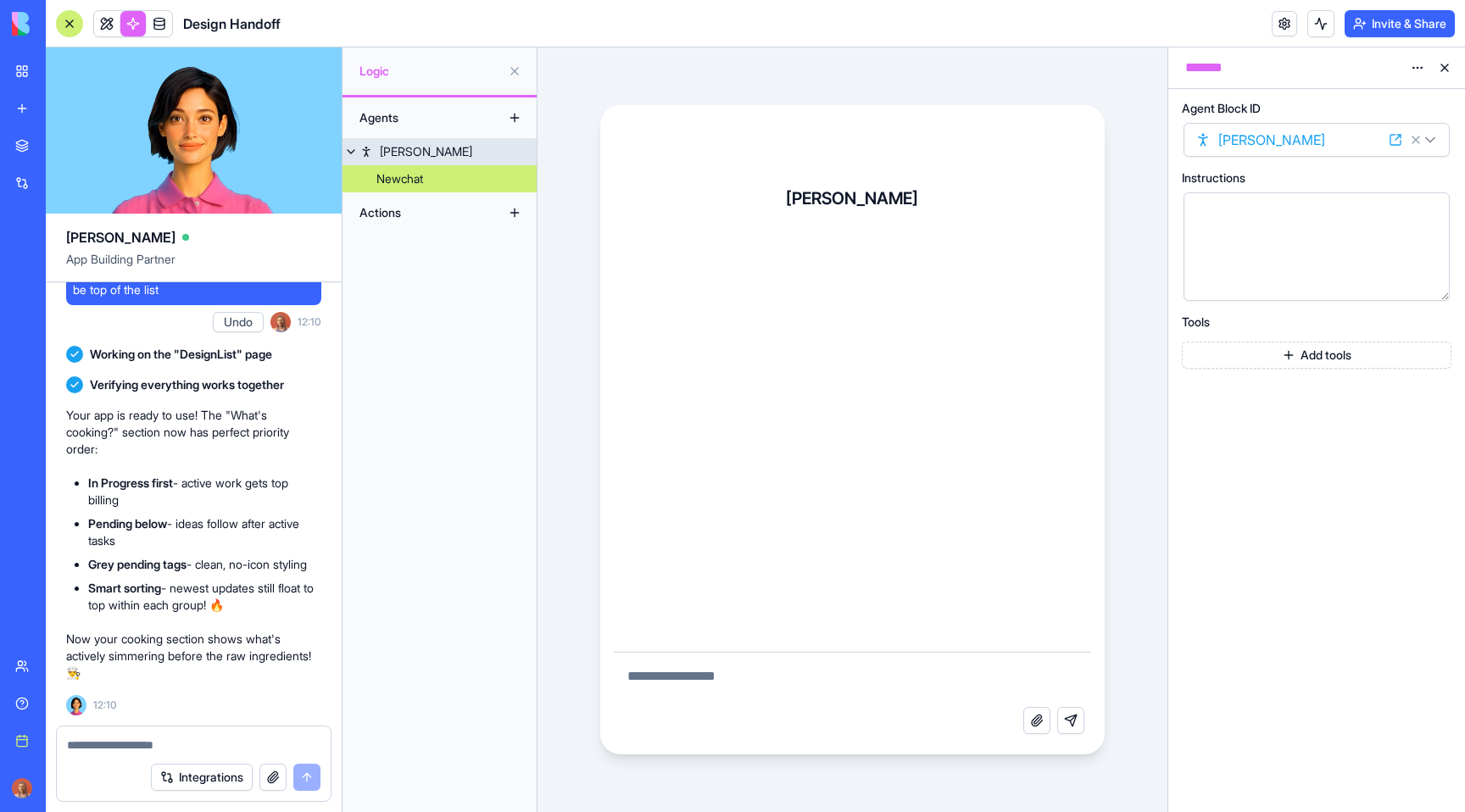
click at [433, 143] on link "[PERSON_NAME]" at bounding box center [439, 151] width 194 height 27
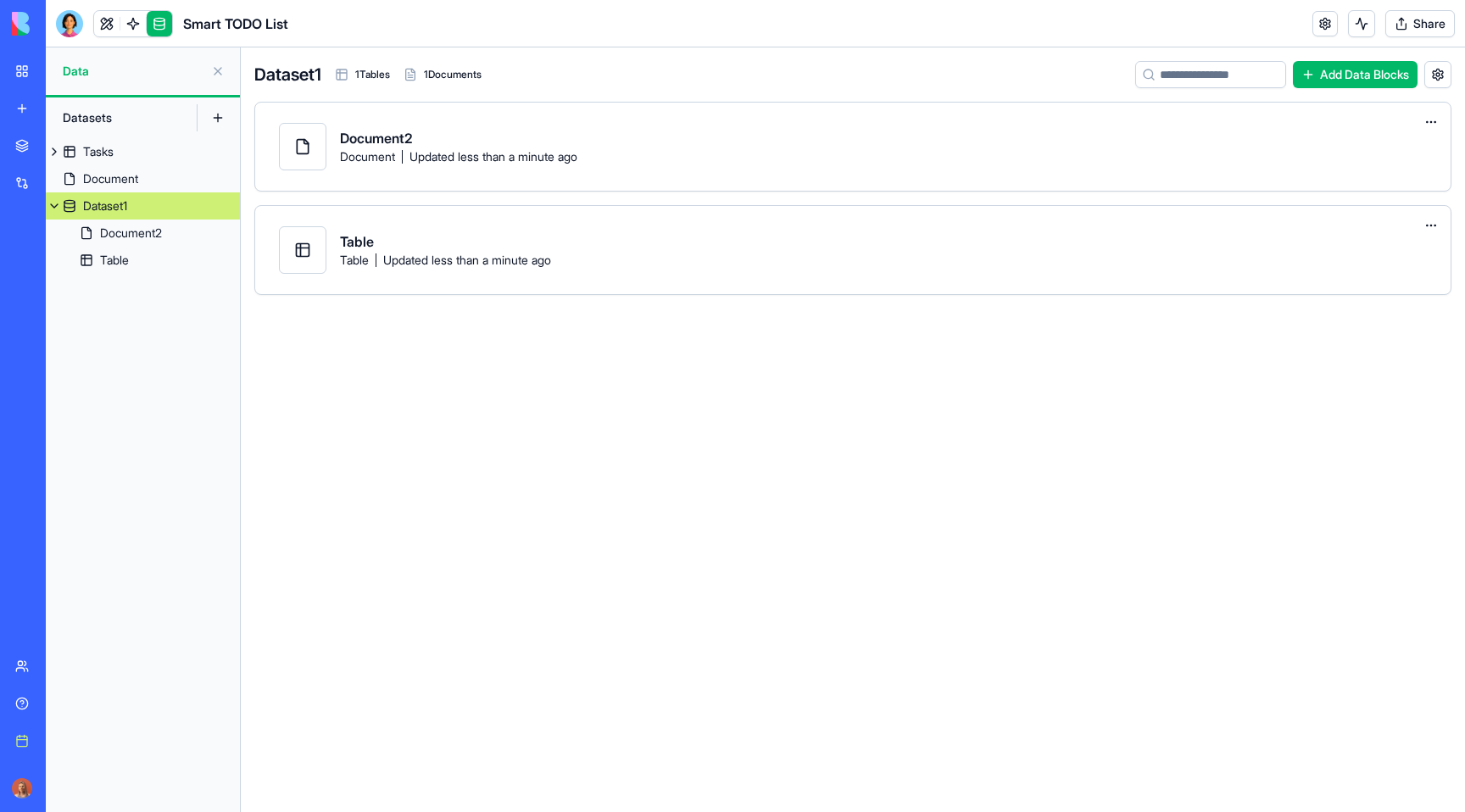
click at [126, 152] on link "Tasks" at bounding box center [143, 151] width 194 height 27
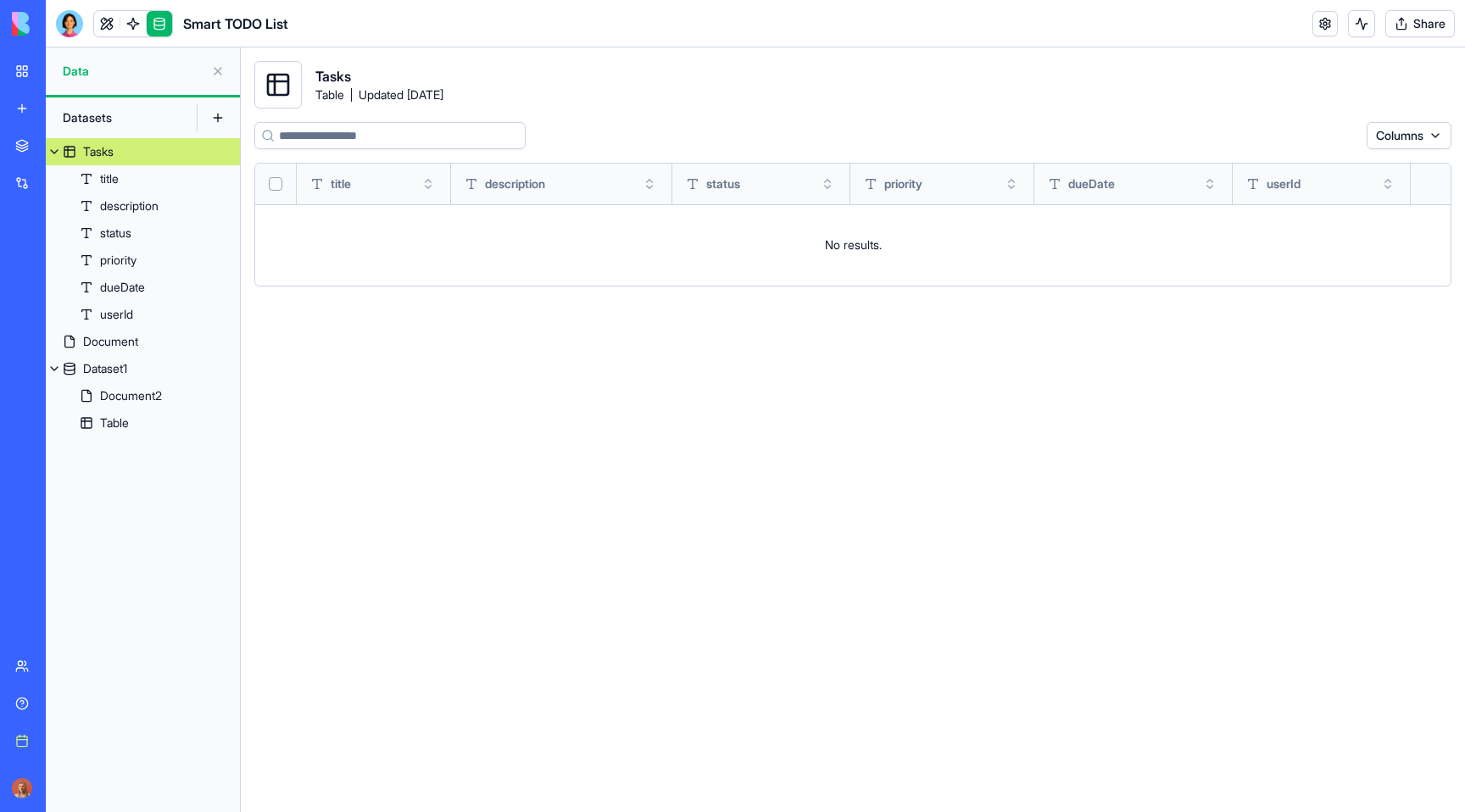
click at [136, 119] on div "Datasets" at bounding box center [121, 118] width 136 height 27
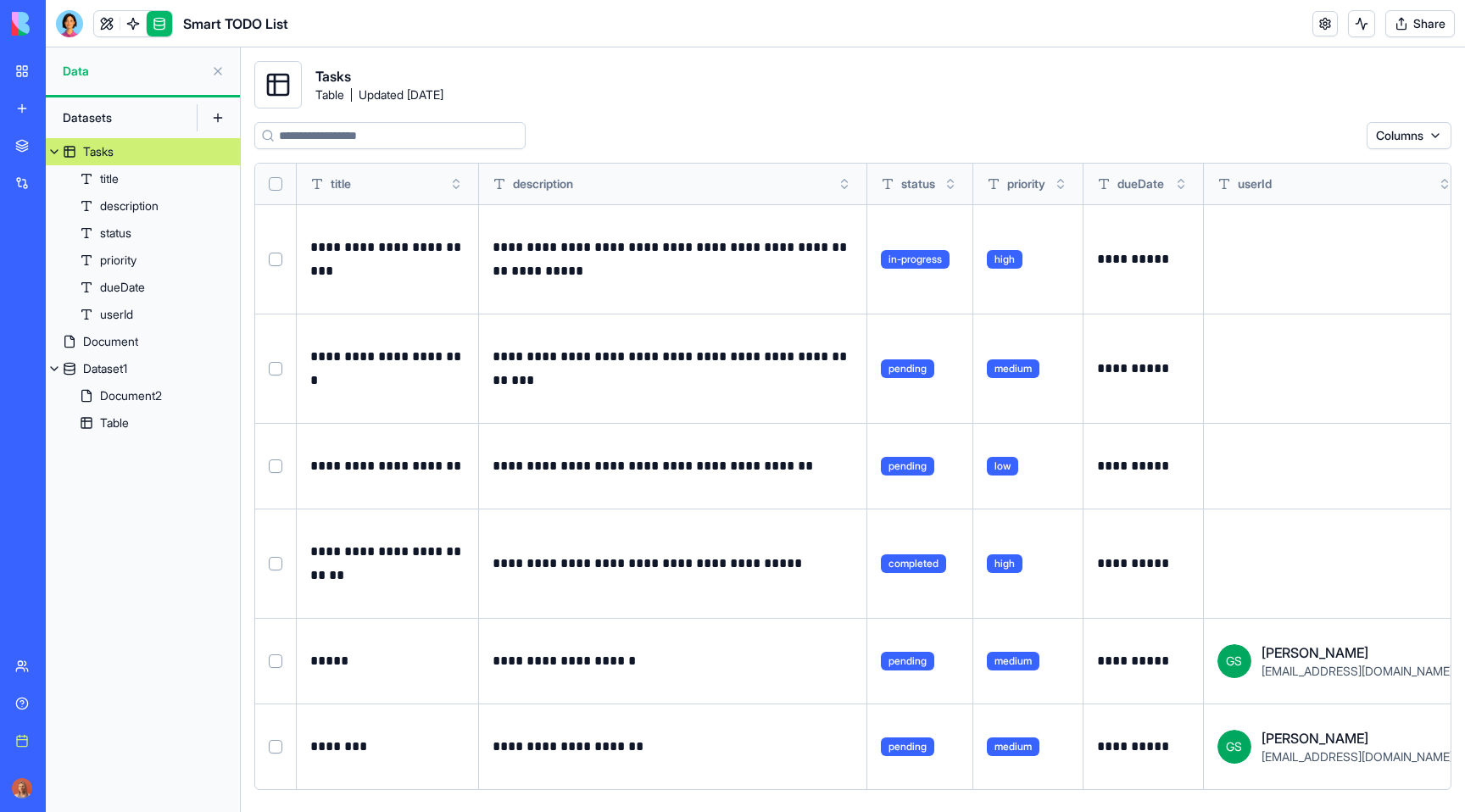
click at [105, 70] on span "Data" at bounding box center [134, 71] width 142 height 17
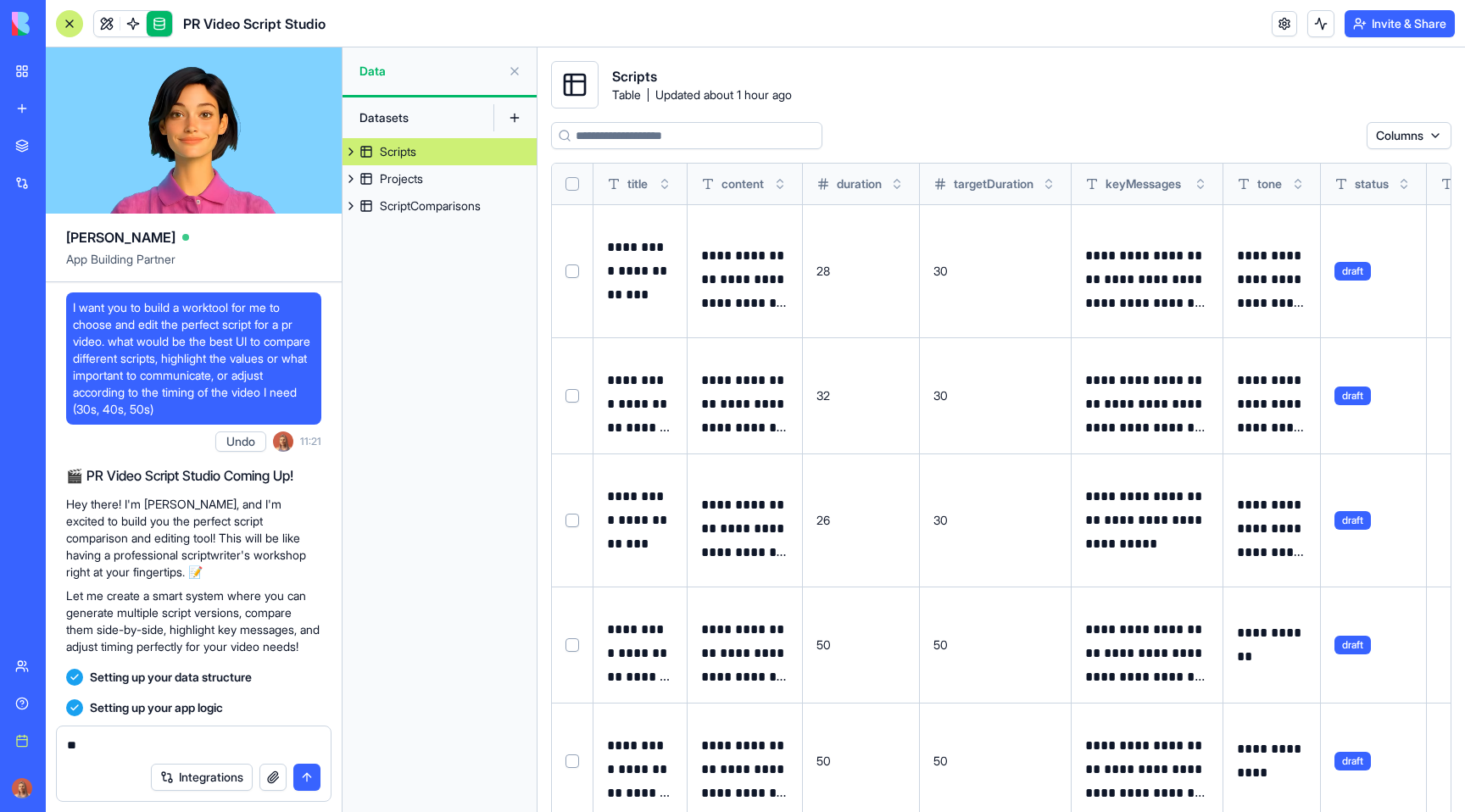
scroll to position [2834, 0]
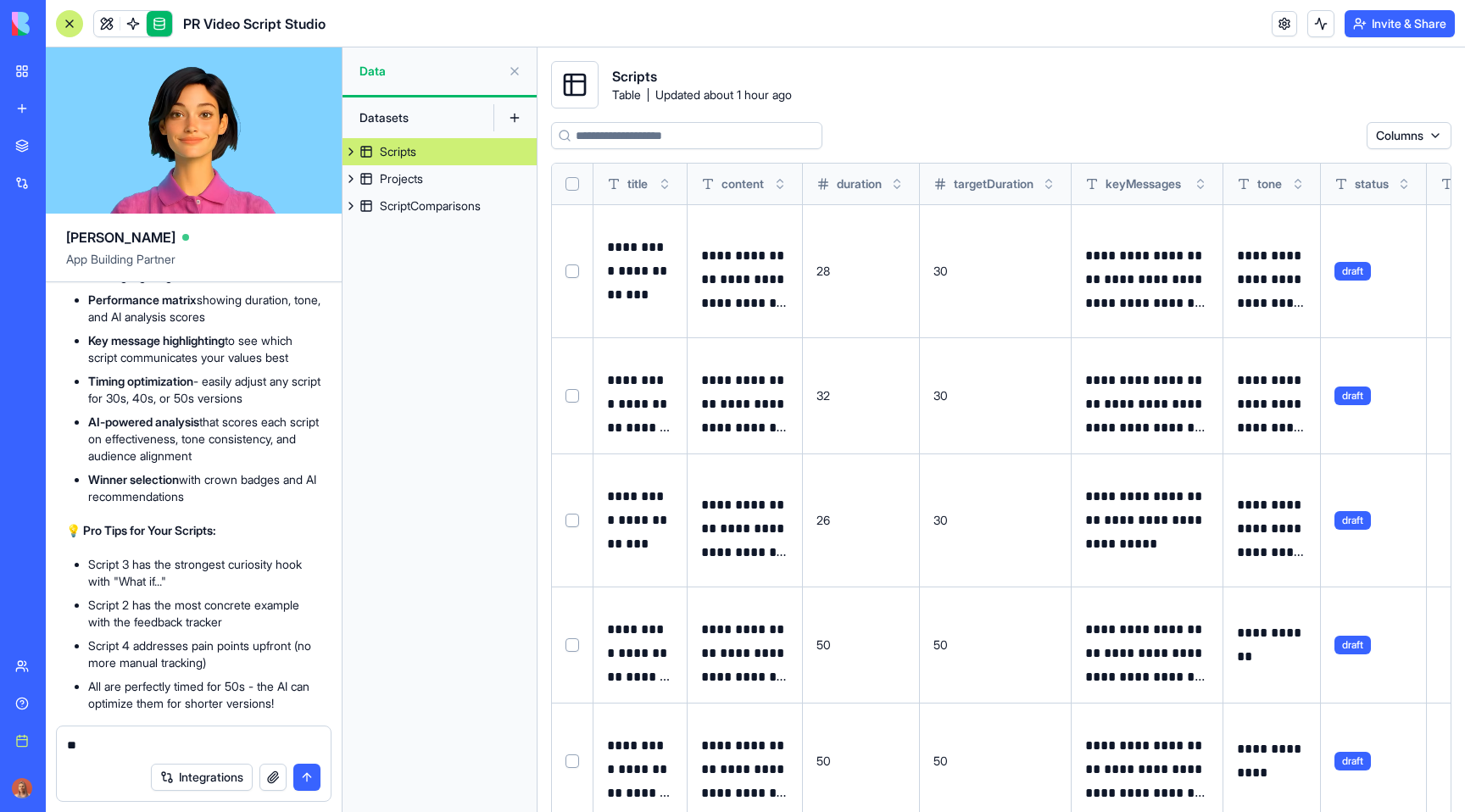
click at [69, 15] on div at bounding box center [69, 23] width 27 height 27
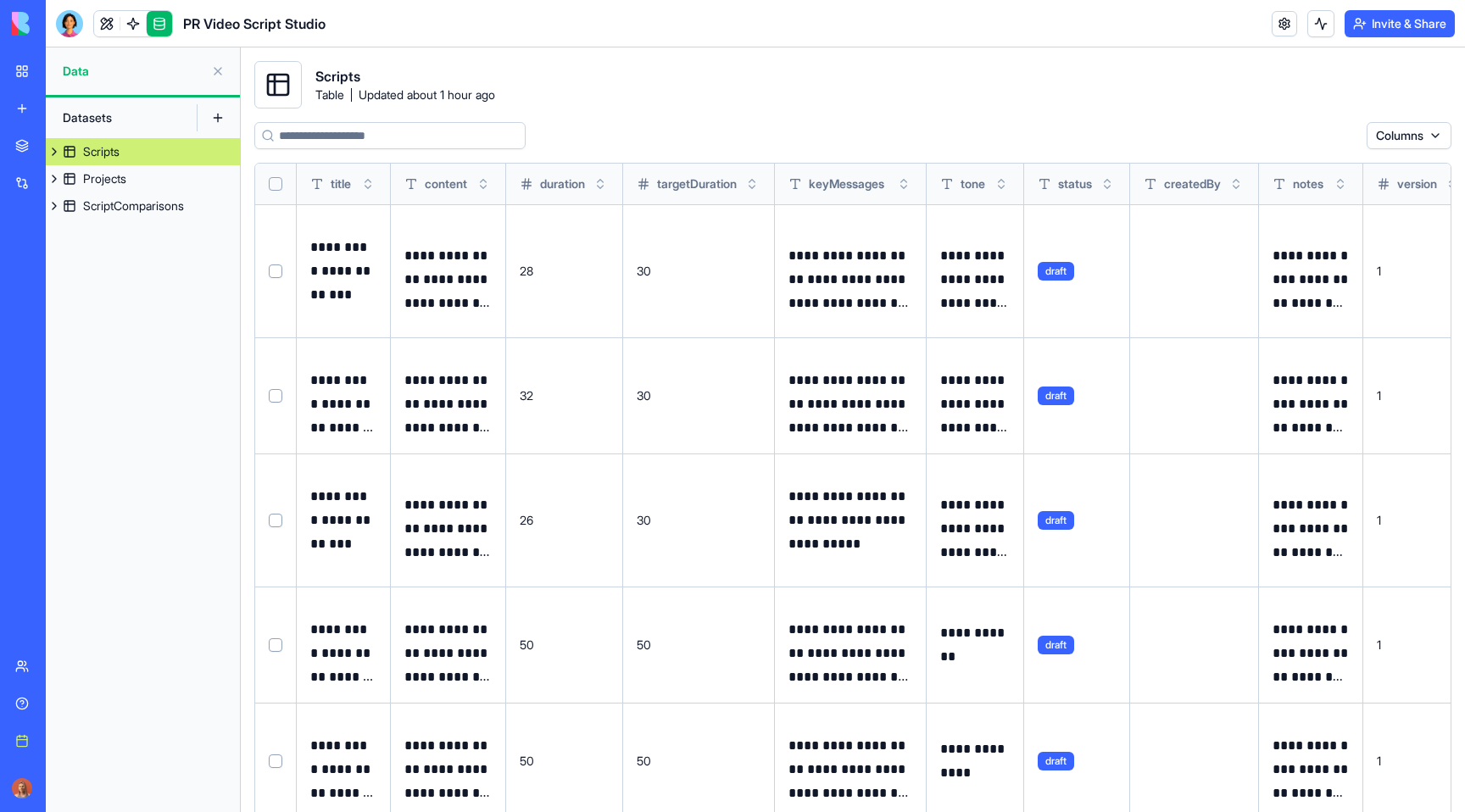
click at [35, 21] on img at bounding box center [64, 23] width 105 height 24
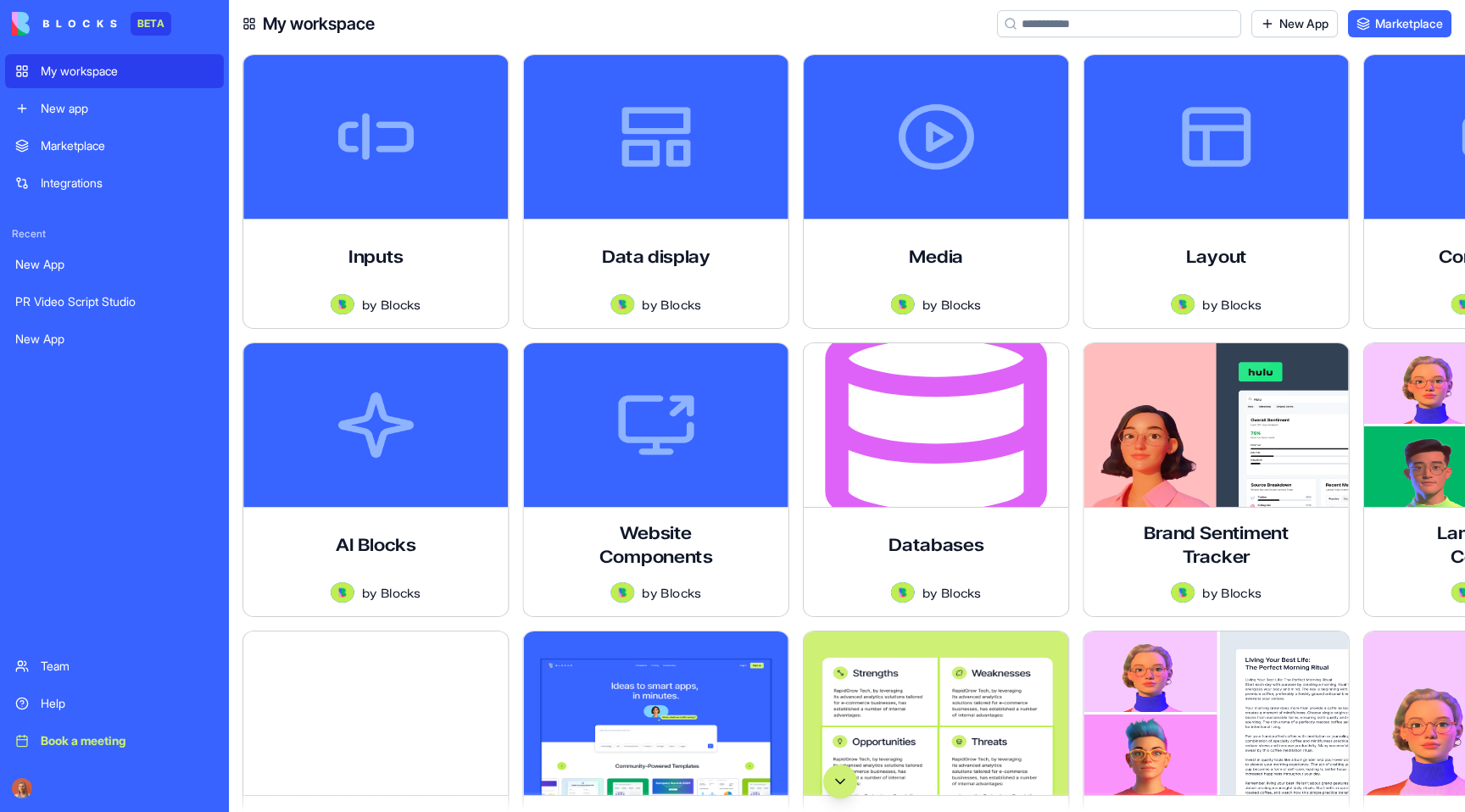
click at [35, 21] on img at bounding box center [64, 23] width 105 height 24
